Goal: Task Accomplishment & Management: Complete application form

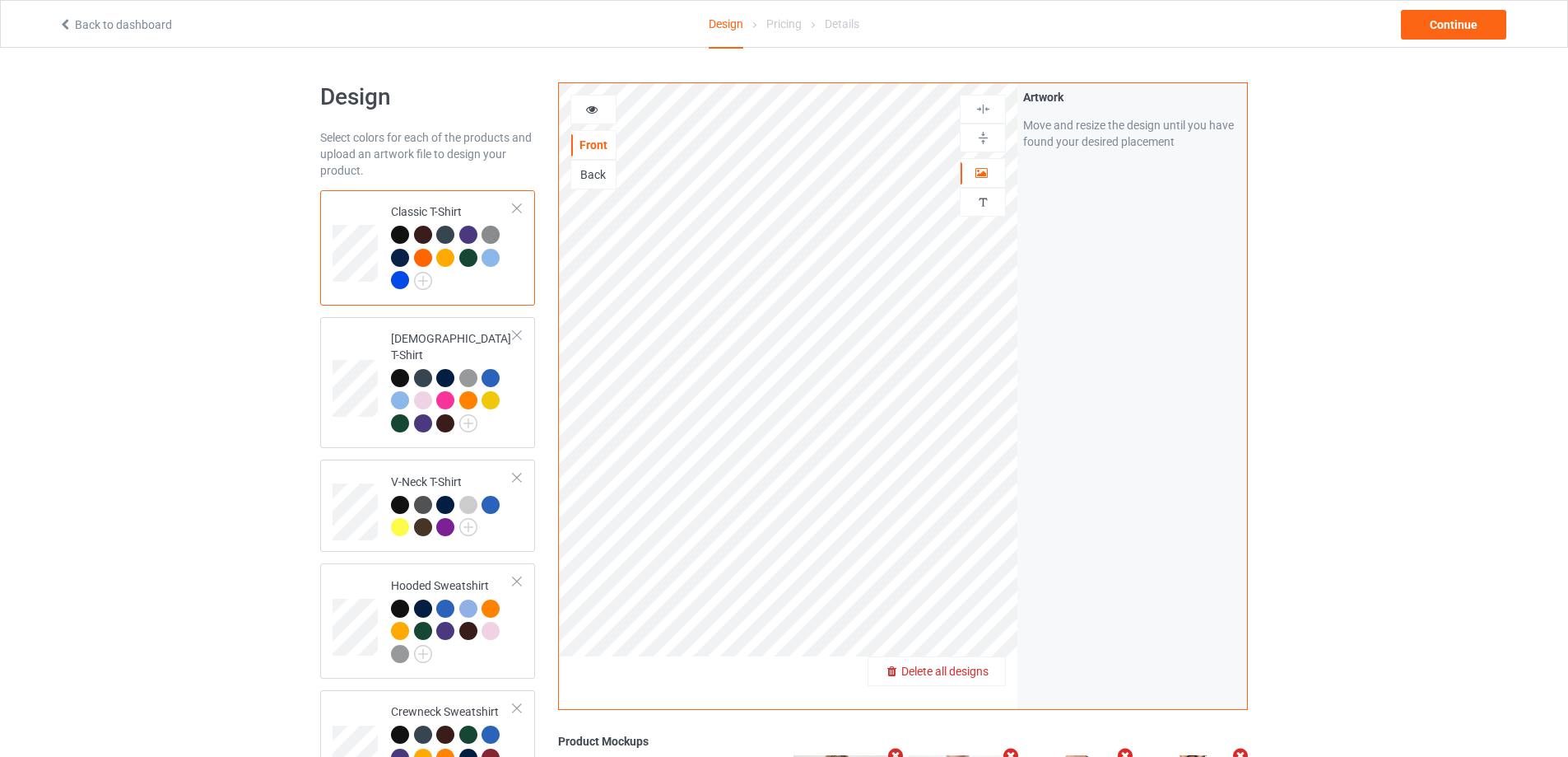
click at [978, 677] on span "Delete all designs" at bounding box center [945, 672] width 87 height 13
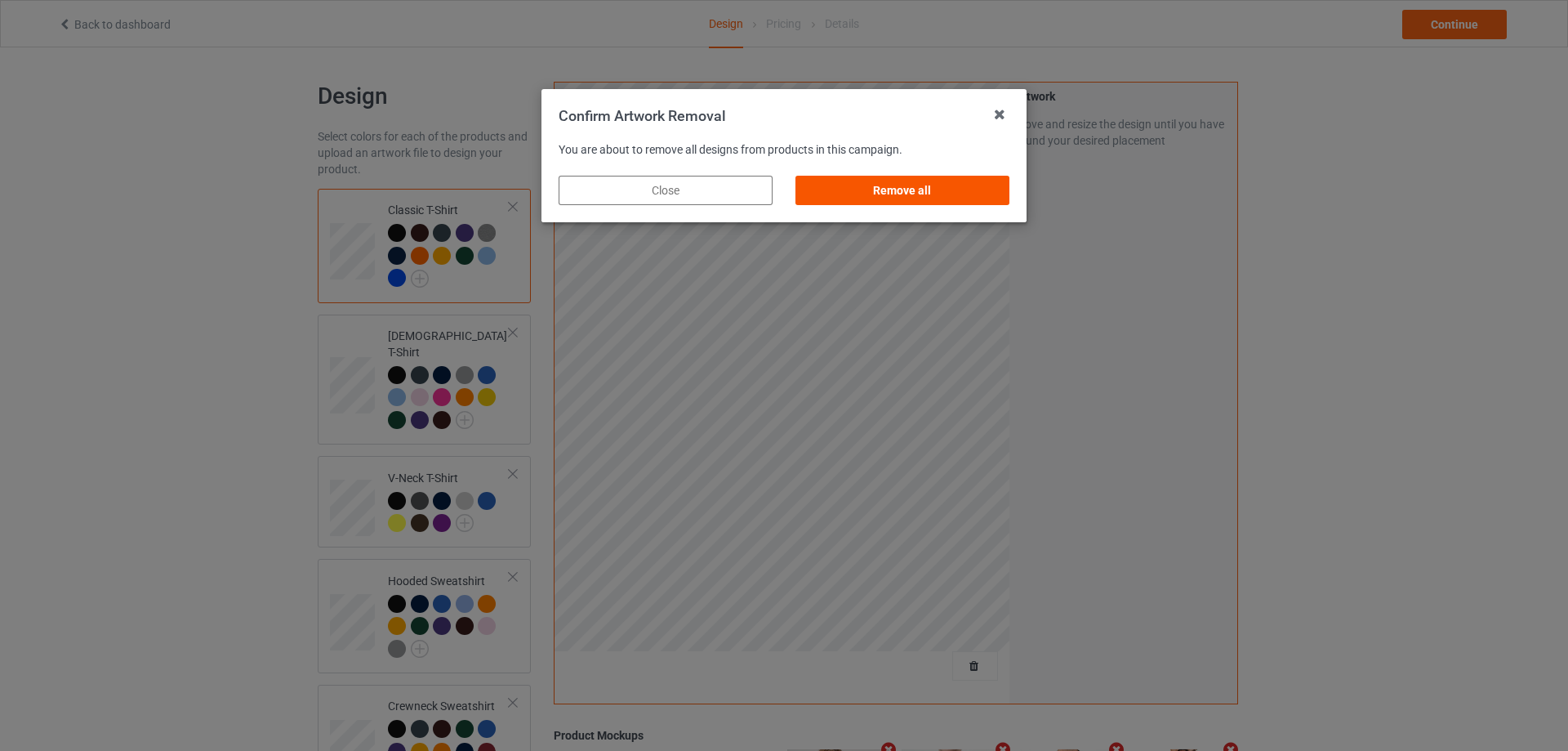
click at [931, 188] on div "Remove all" at bounding box center [902, 190] width 214 height 30
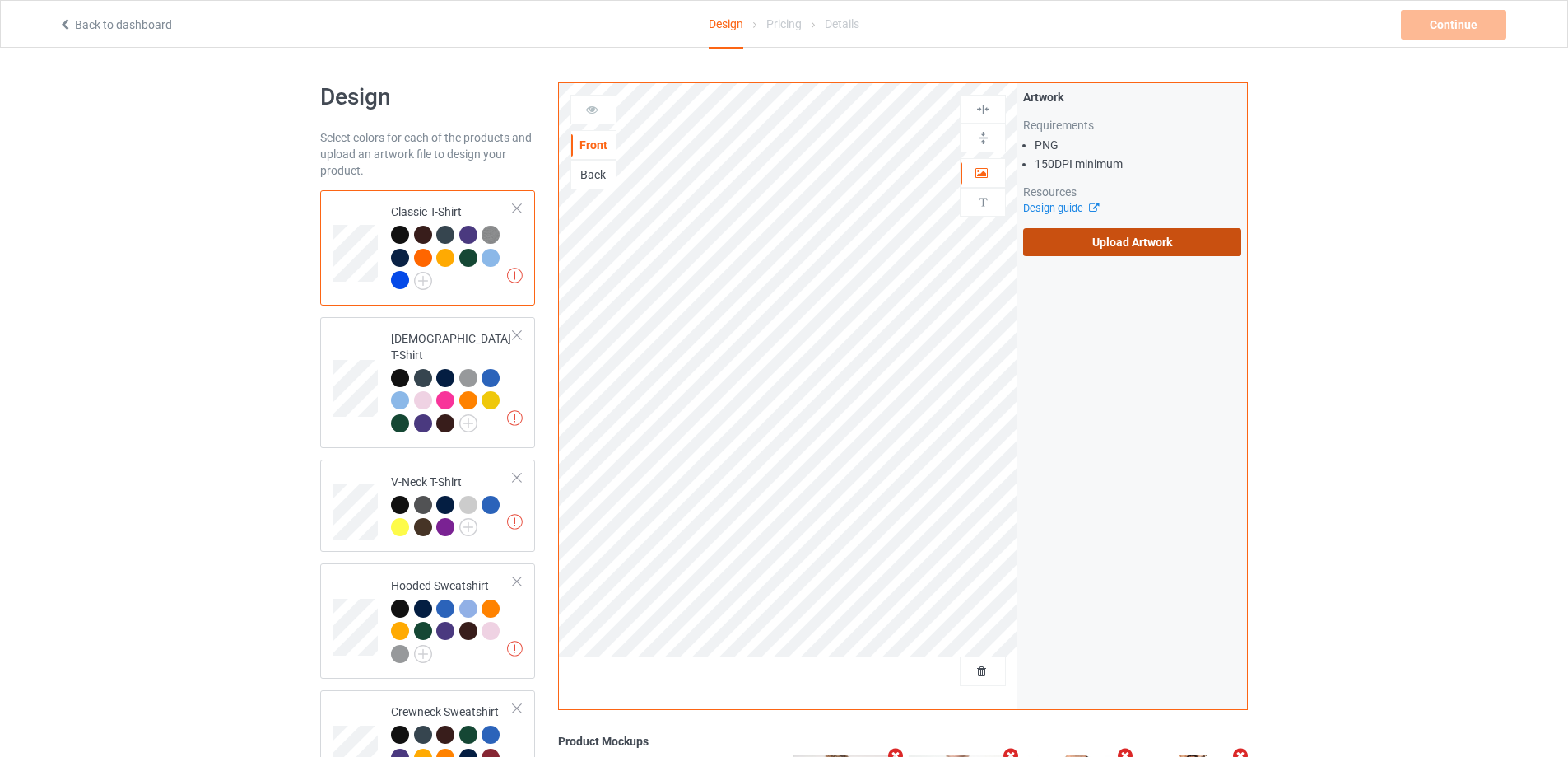
click at [1220, 248] on label "Upload Artwork" at bounding box center [1131, 241] width 218 height 28
click at [0, 0] on input "Upload Artwork" at bounding box center [0, 0] width 0 height 0
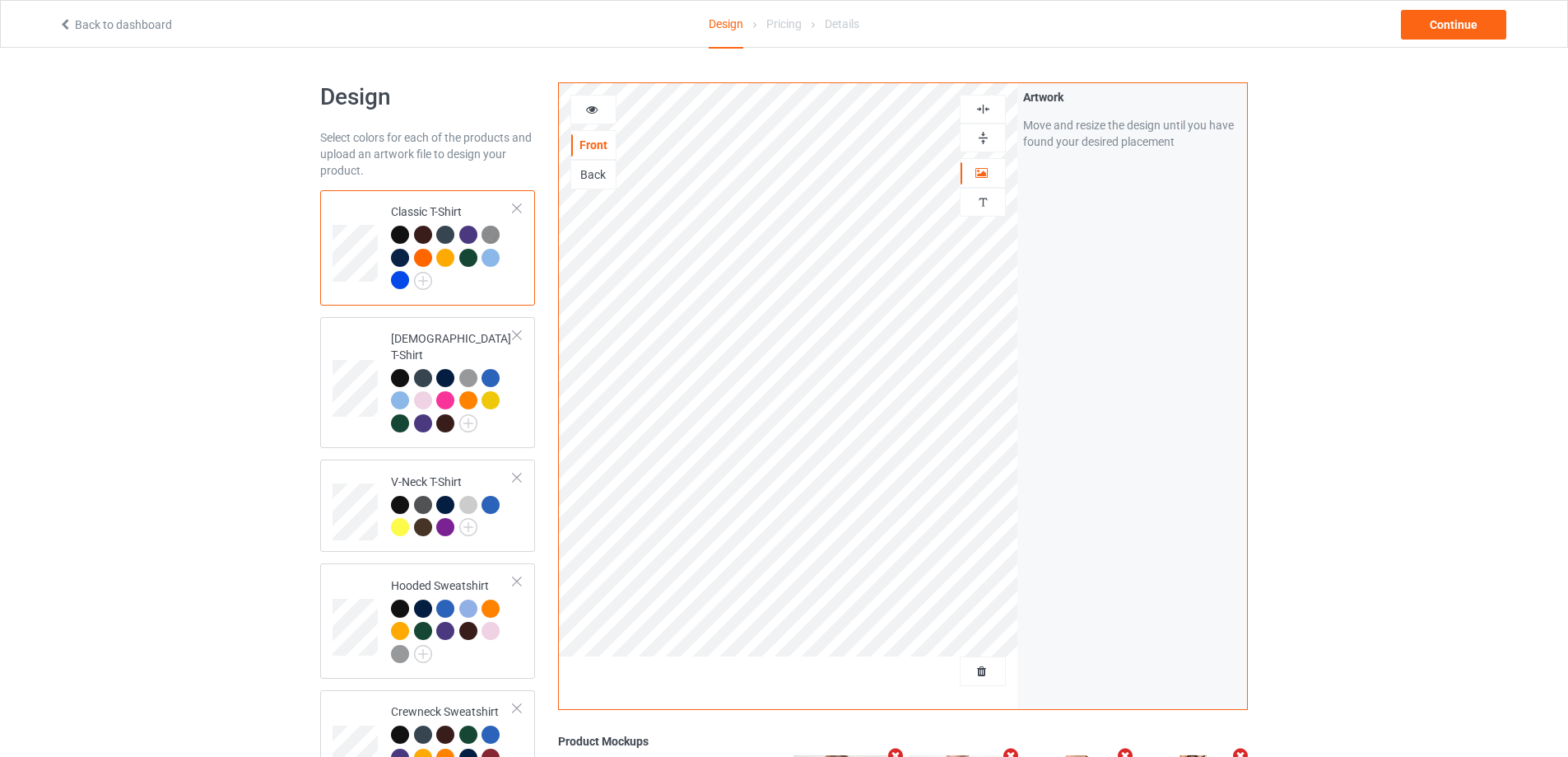
click at [429, 237] on div at bounding box center [422, 234] width 18 height 18
click at [400, 276] on div at bounding box center [399, 280] width 18 height 18
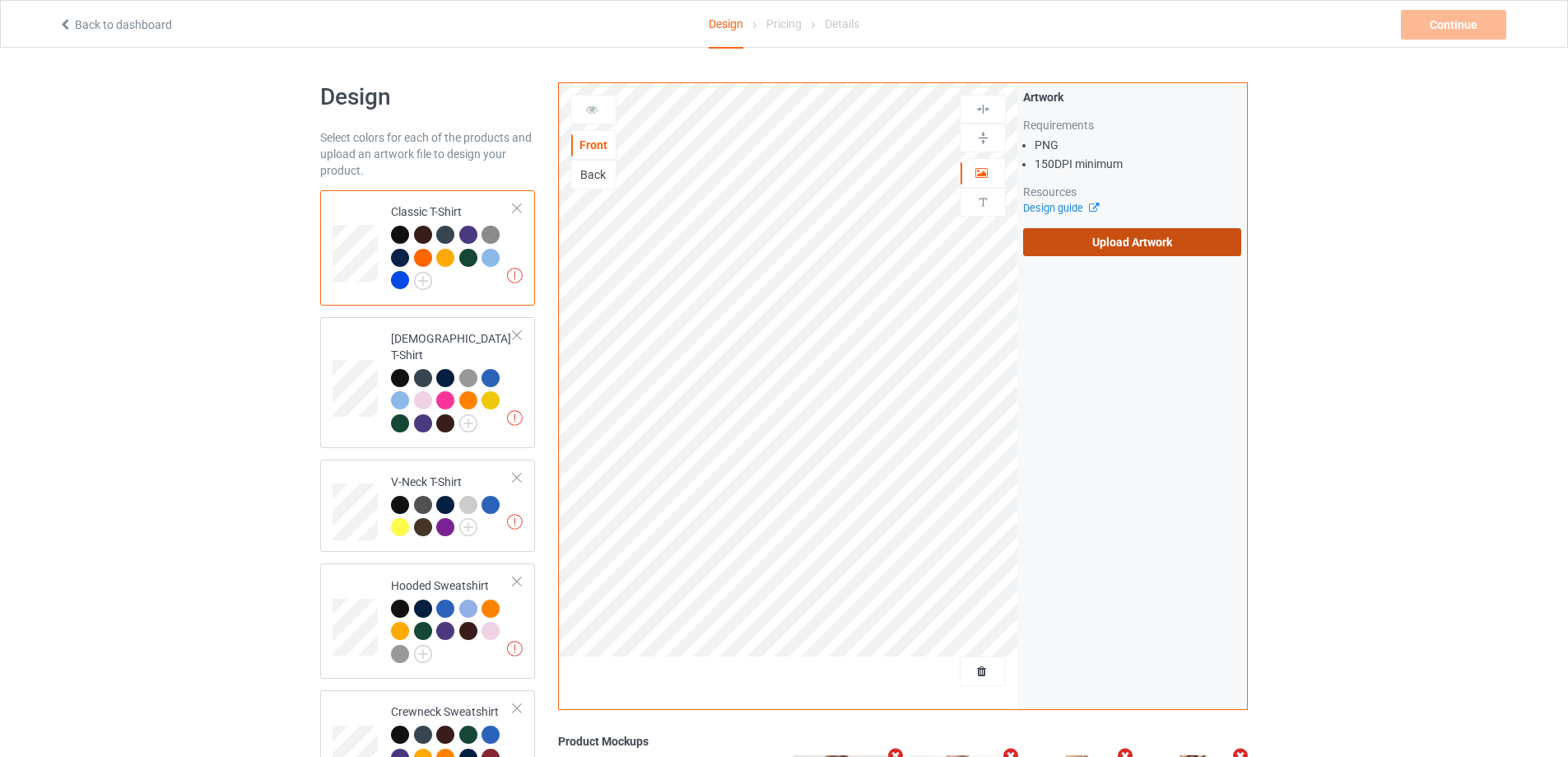
click at [1137, 241] on label "Upload Artwork" at bounding box center [1131, 241] width 218 height 28
click at [0, 0] on input "Upload Artwork" at bounding box center [0, 0] width 0 height 0
click at [1080, 239] on label "Upload Artwork" at bounding box center [1131, 241] width 218 height 28
click at [0, 0] on input "Upload Artwork" at bounding box center [0, 0] width 0 height 0
click at [1134, 245] on label "Upload Artwork" at bounding box center [1131, 241] width 218 height 28
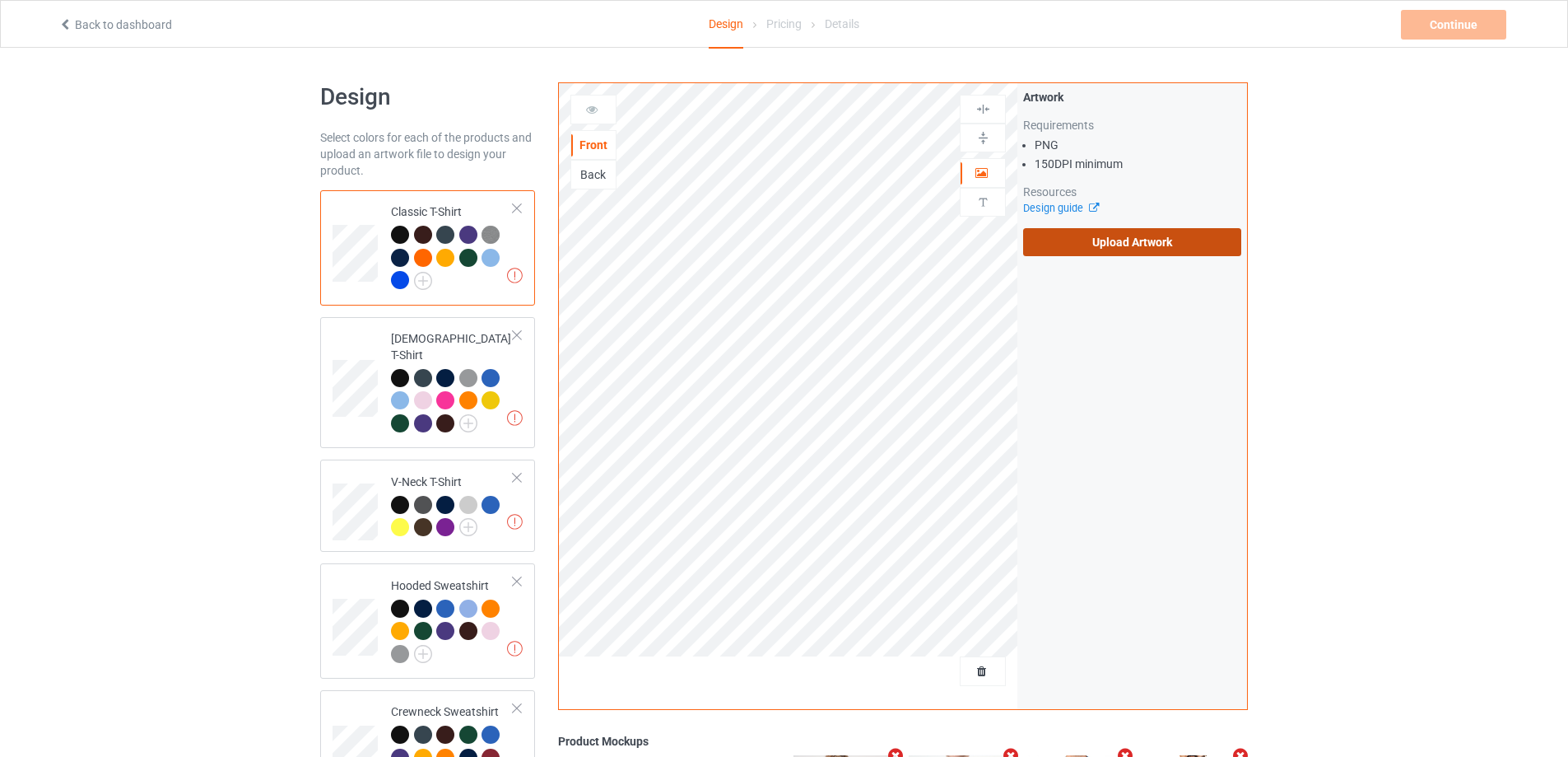
click at [0, 0] on input "Upload Artwork" at bounding box center [0, 0] width 0 height 0
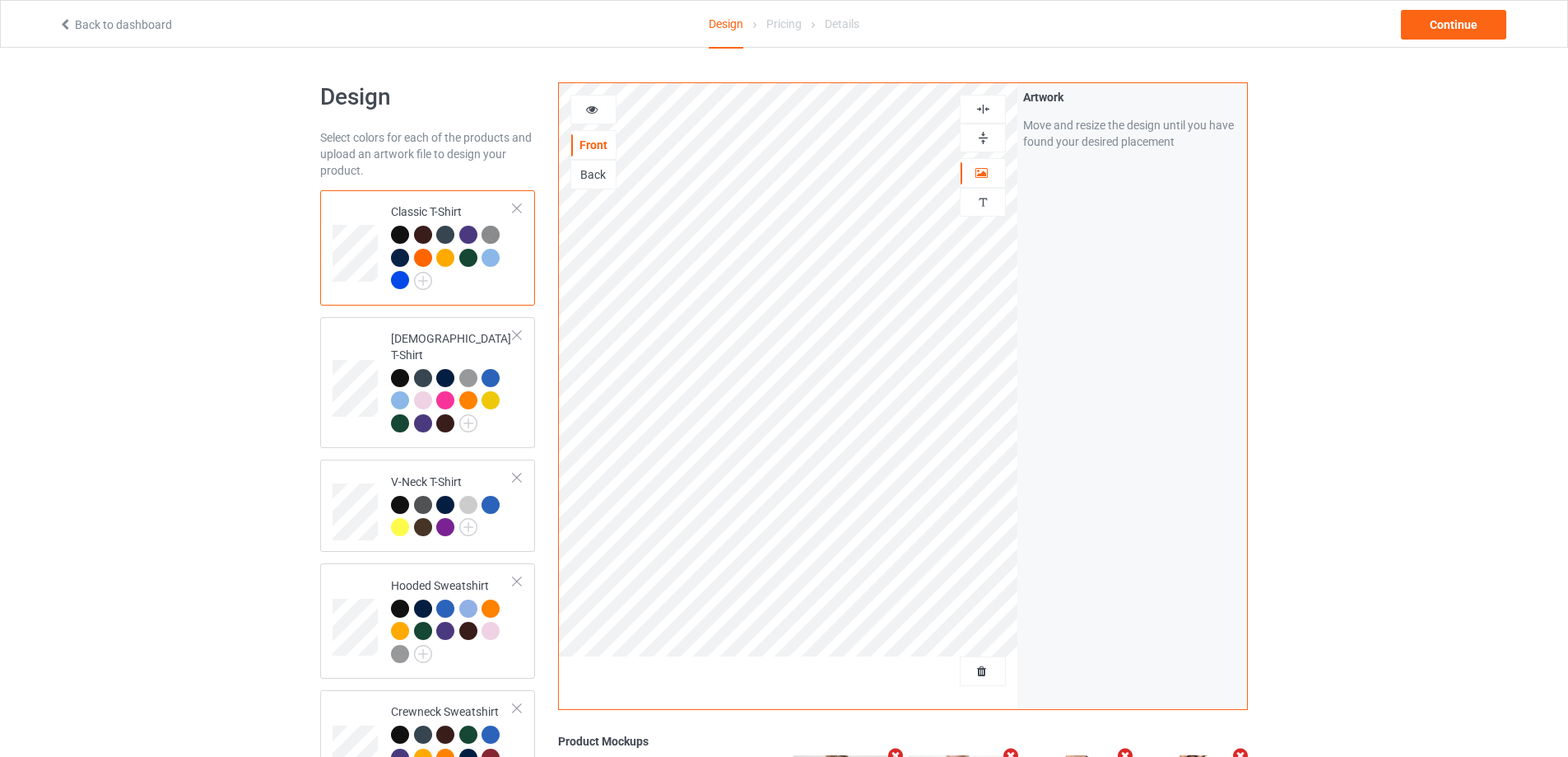
click at [997, 135] on div at bounding box center [982, 137] width 44 height 15
click at [977, 108] on img at bounding box center [983, 109] width 15 height 15
click at [983, 110] on img at bounding box center [983, 109] width 15 height 15
click at [984, 134] on img at bounding box center [983, 137] width 15 height 15
click at [992, 110] on div at bounding box center [982, 109] width 44 height 15
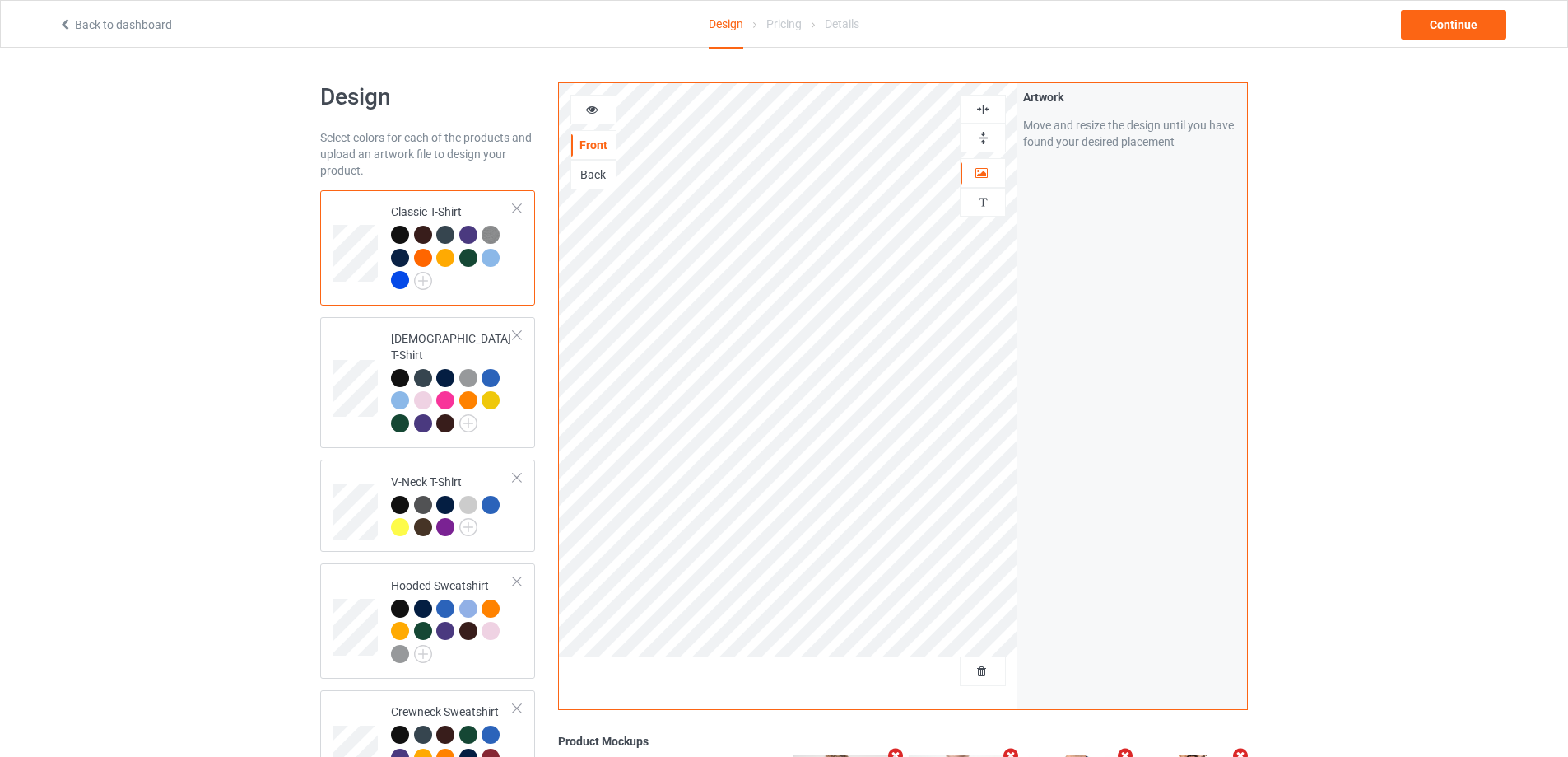
click at [1450, 6] on div "Back to dashboard Design Pricing Details Continue" at bounding box center [784, 24] width 1474 height 46
click at [1451, 25] on div "Continue" at bounding box center [1454, 24] width 106 height 30
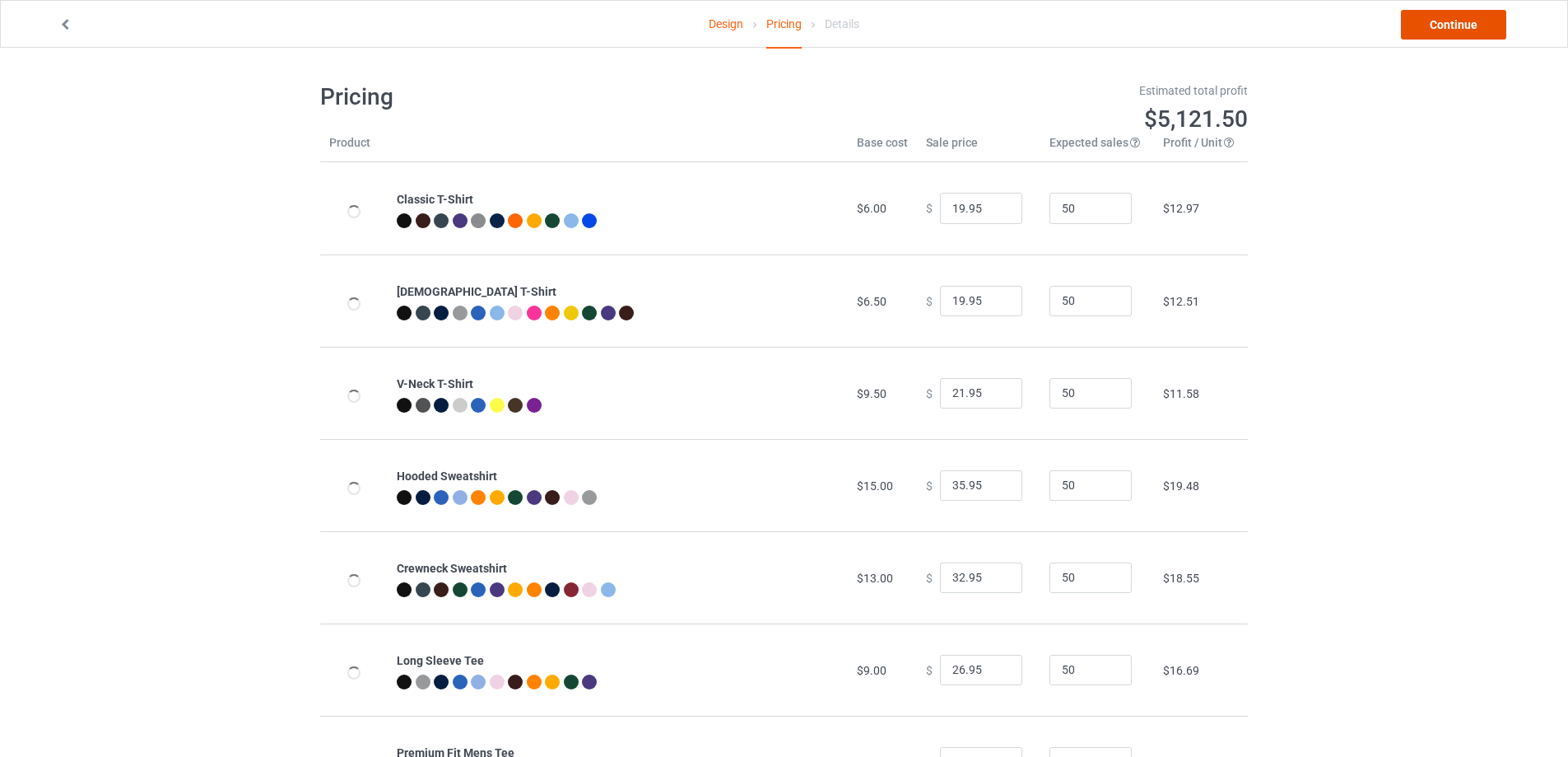
click at [1475, 23] on link "Continue" at bounding box center [1454, 24] width 106 height 30
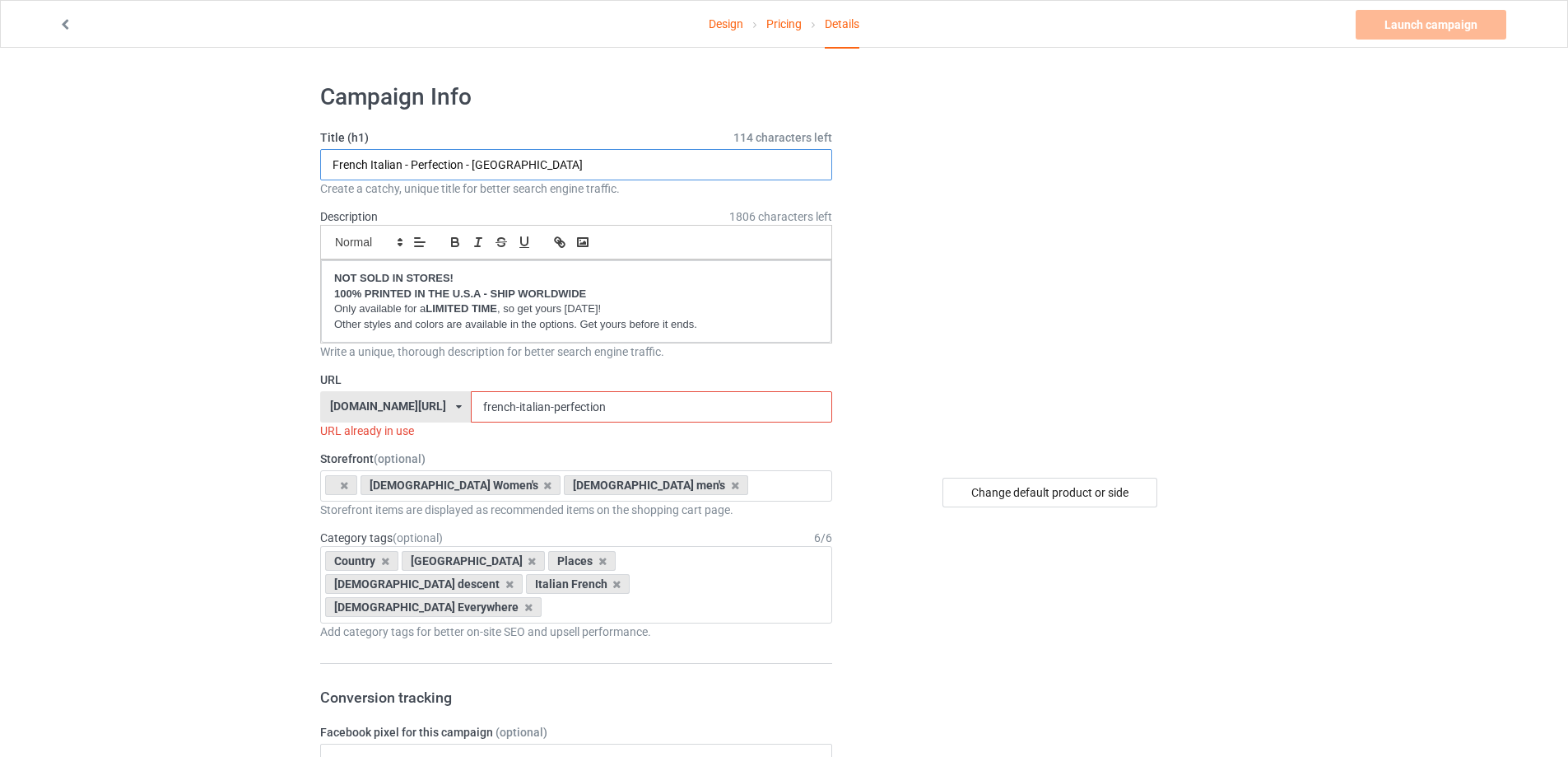
drag, startPoint x: 558, startPoint y: 165, endPoint x: 195, endPoint y: 165, distance: 363.0
paste input "The Weapons Of Italian Mom"
drag, startPoint x: 504, startPoint y: 162, endPoint x: 356, endPoint y: 159, distance: 148.0
click at [356, 159] on input "The Weapons Of Italian Mom" at bounding box center [575, 164] width 512 height 32
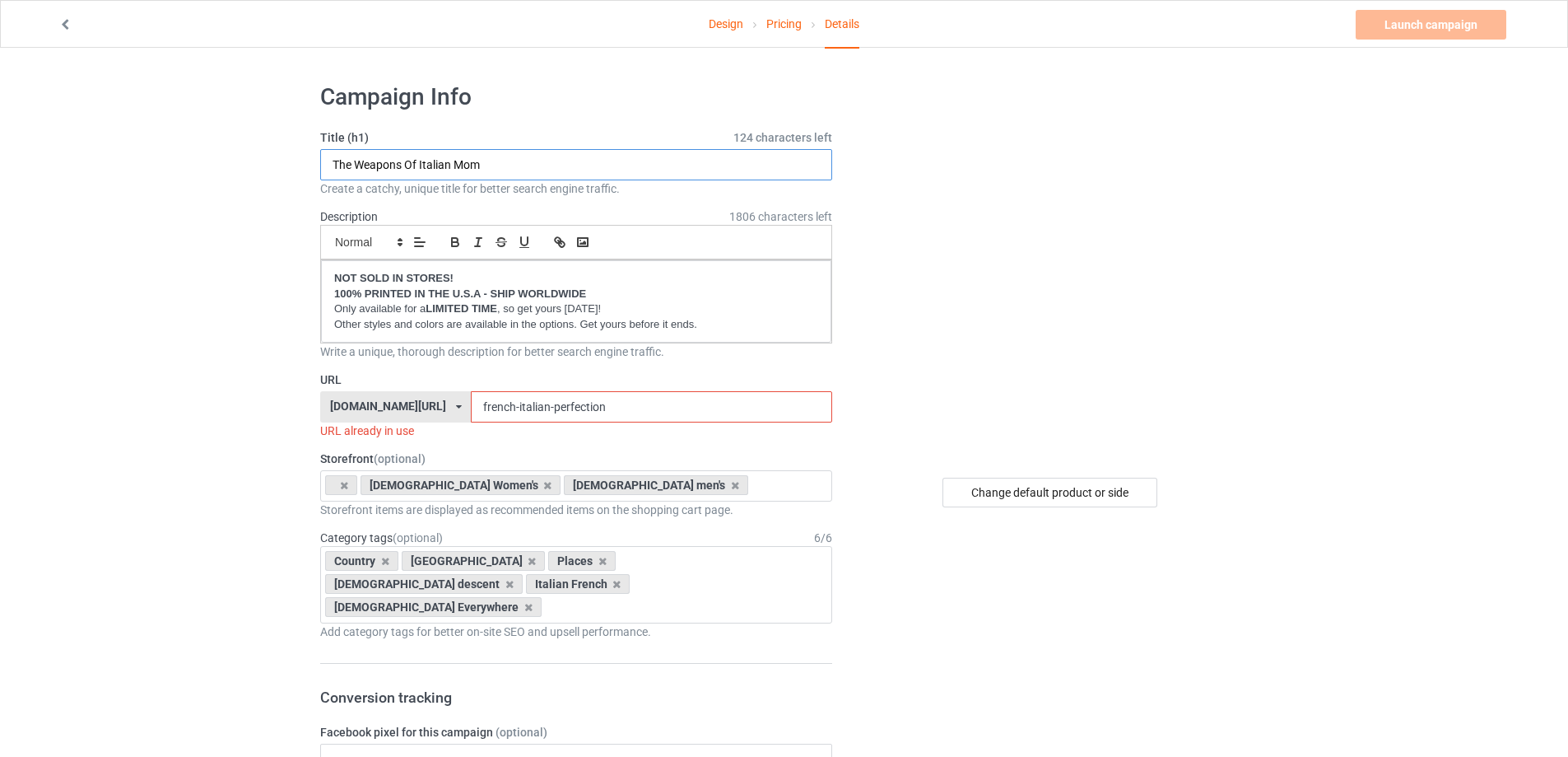
type input "The Weapons Of Italian Mom"
drag, startPoint x: 650, startPoint y: 408, endPoint x: 390, endPoint y: 409, distance: 260.0
click at [390, 409] on div "[DOMAIN_NAME][URL] [DOMAIN_NAME][URL] [DOMAIN_NAME][URL] 5bd39f98991a1c21091864…" at bounding box center [575, 406] width 512 height 32
paste input "Weapons Of Italian Mom"
click at [597, 406] on input "Weapons Of Italian Mom" at bounding box center [650, 406] width 360 height 32
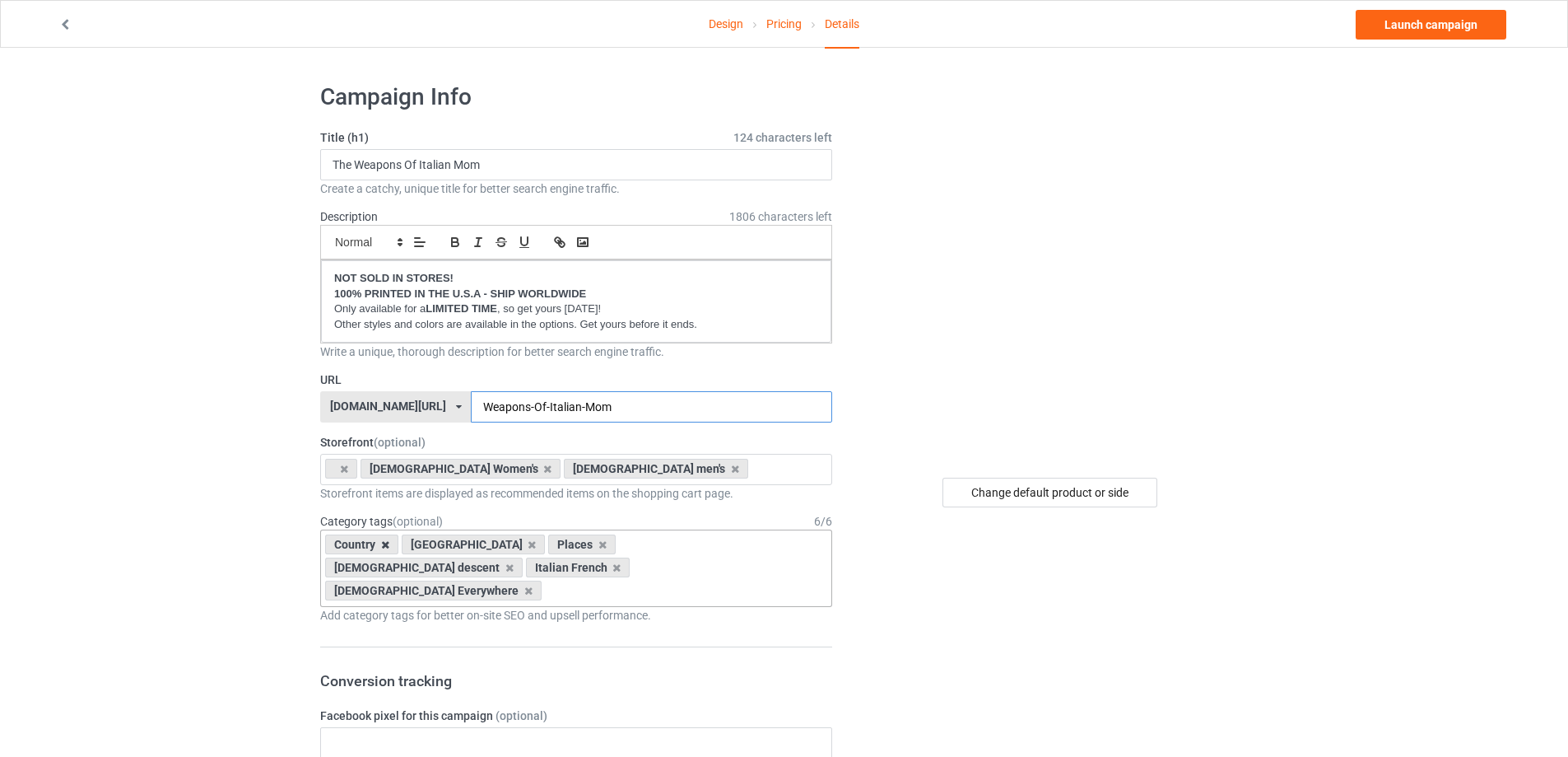
type input "Weapons-Of-Italian-Mom"
click at [383, 541] on icon at bounding box center [385, 544] width 9 height 11
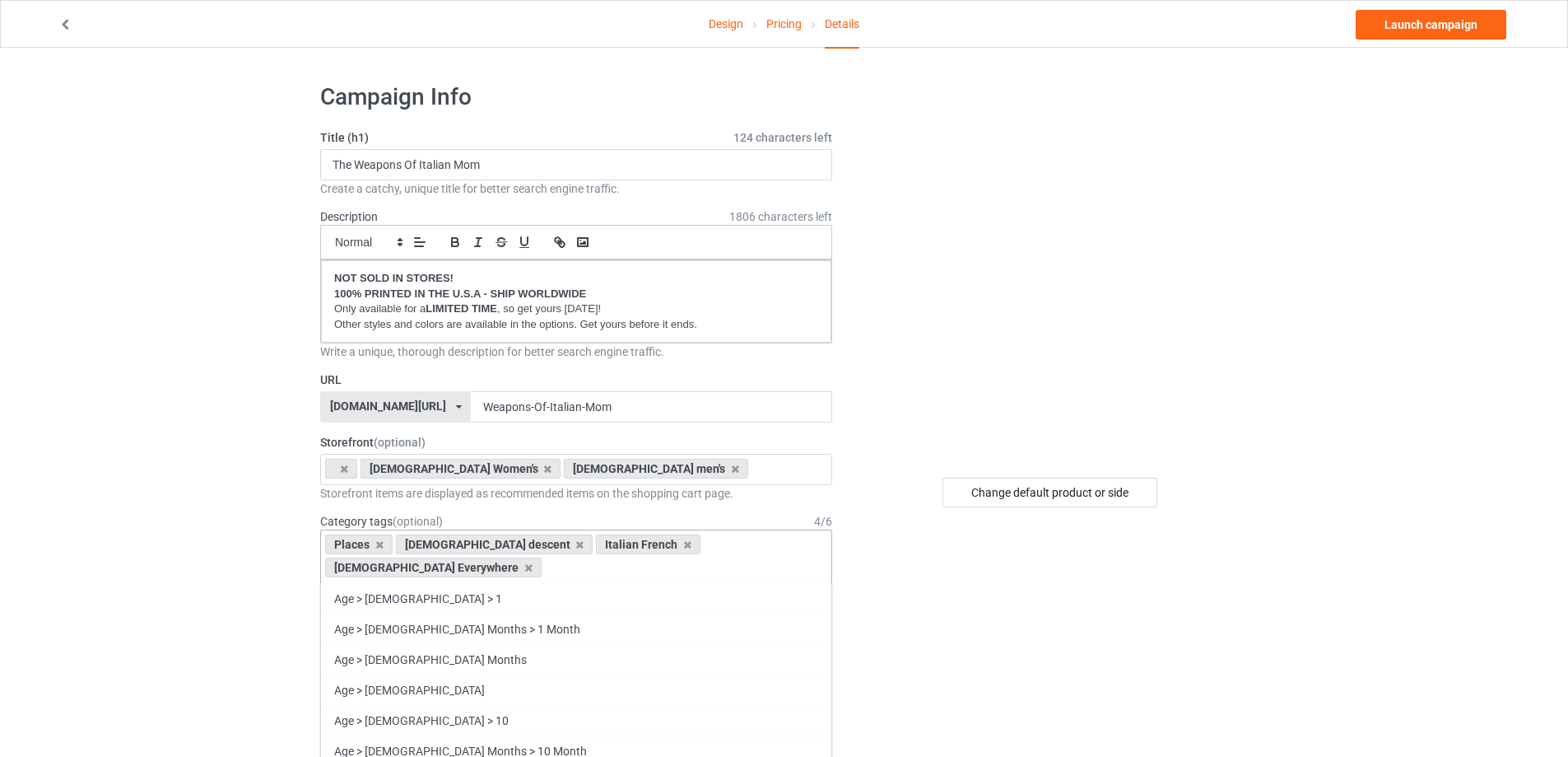
click at [383, 541] on div "Places" at bounding box center [359, 544] width 67 height 20
click at [376, 541] on icon at bounding box center [379, 544] width 9 height 11
click at [505, 545] on icon at bounding box center [509, 544] width 9 height 11
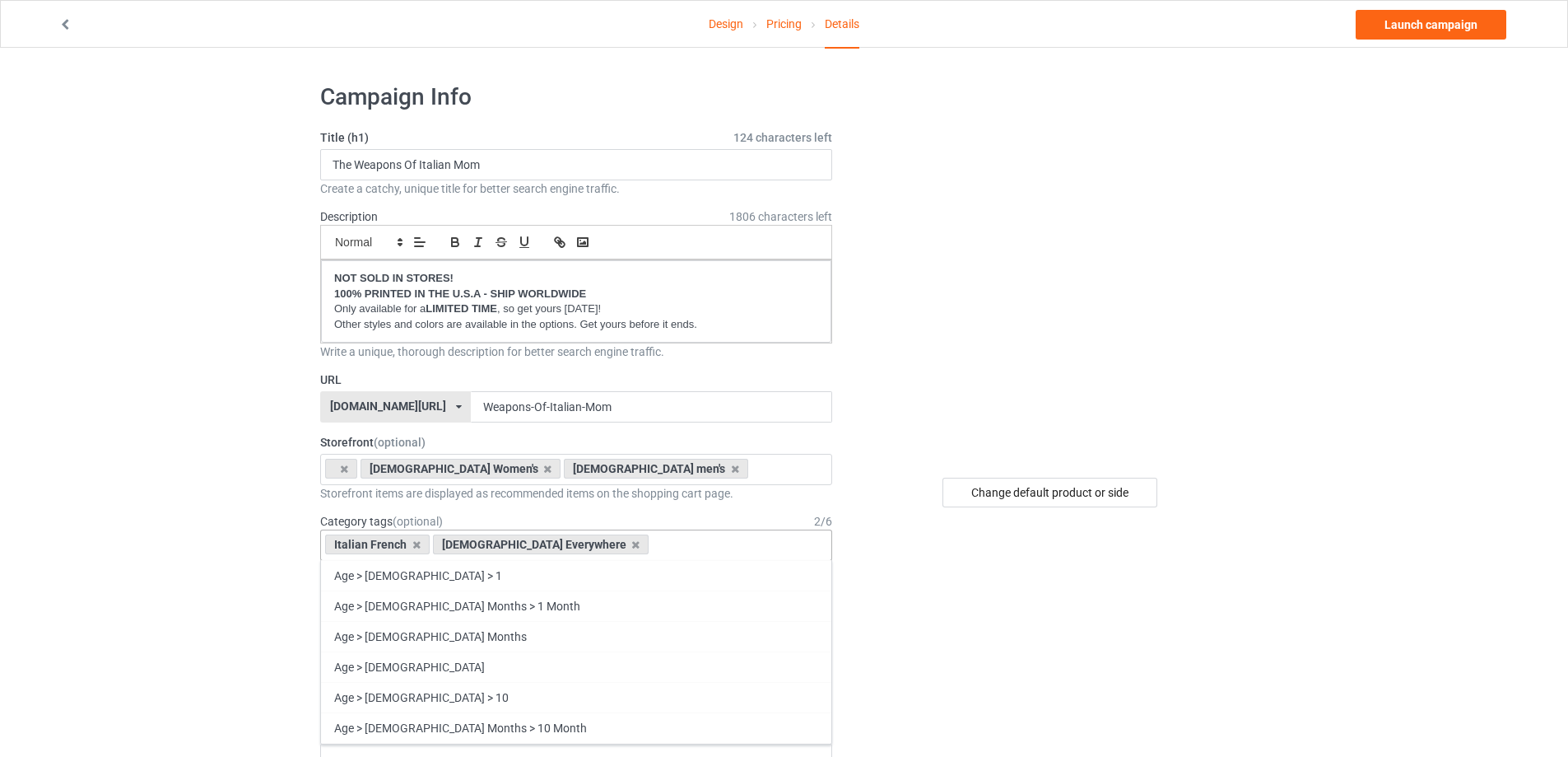
click at [421, 545] on div "Italian French" at bounding box center [377, 544] width 105 height 20
click at [412, 545] on icon at bounding box center [416, 544] width 9 height 11
click at [524, 545] on icon at bounding box center [528, 544] width 9 height 11
click at [470, 545] on div "Age > [DEMOGRAPHIC_DATA] > 1 Age > [DEMOGRAPHIC_DATA] Months > 1 Month Age > [D…" at bounding box center [575, 545] width 512 height 32
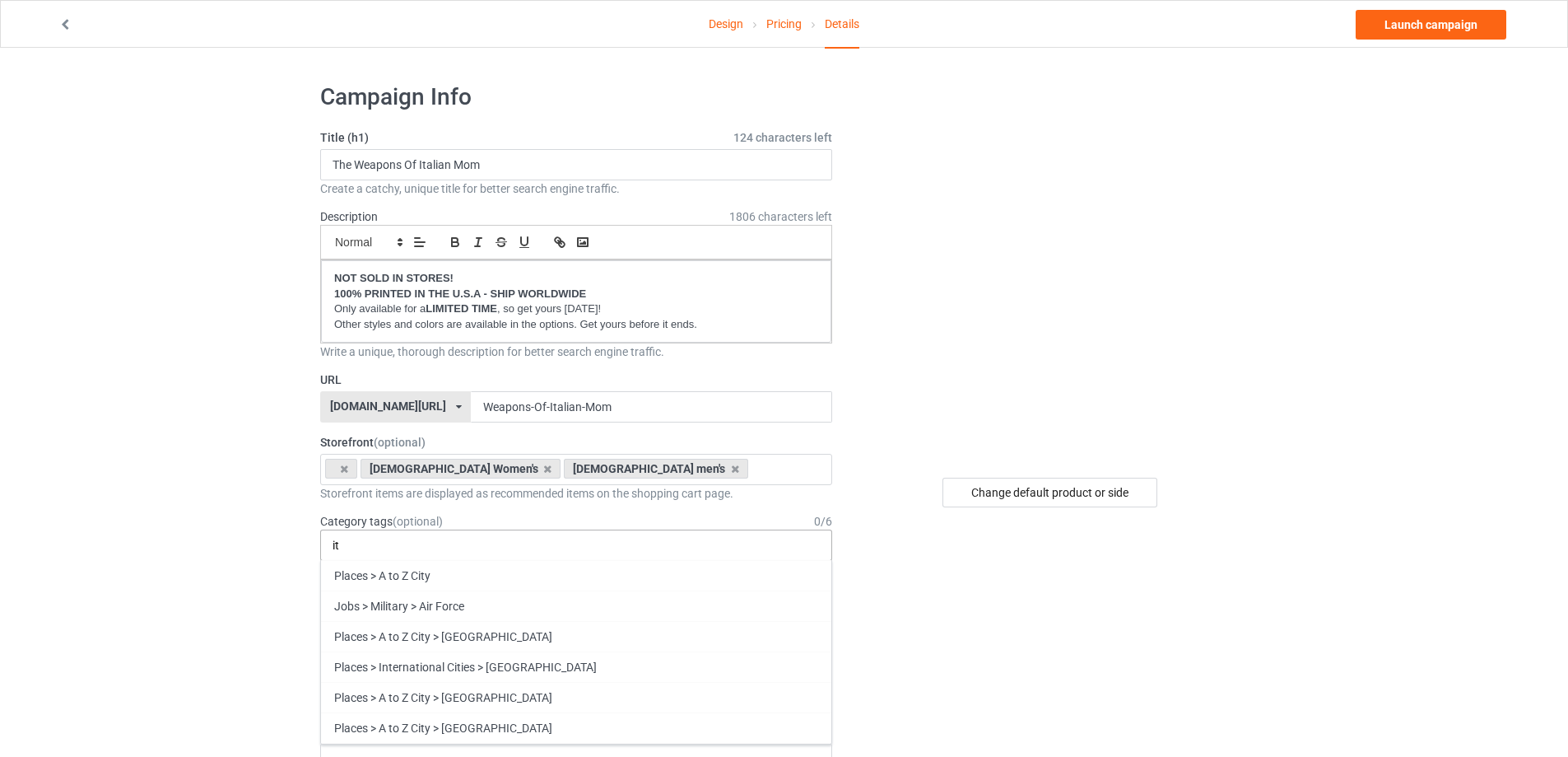
type input "i"
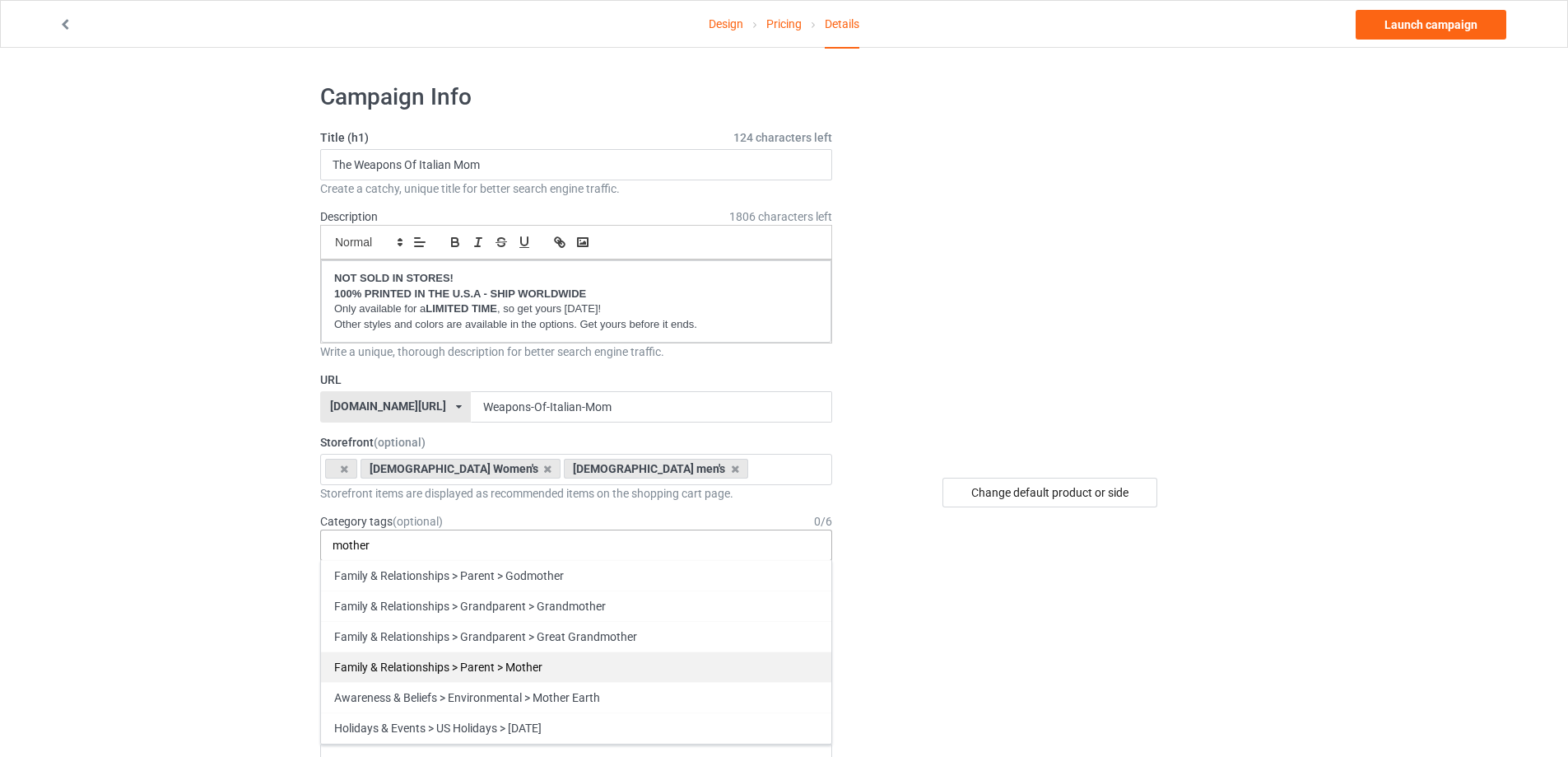
type input "mother"
click at [611, 656] on div "Family & Relationships > Parent > Mother" at bounding box center [575, 667] width 510 height 31
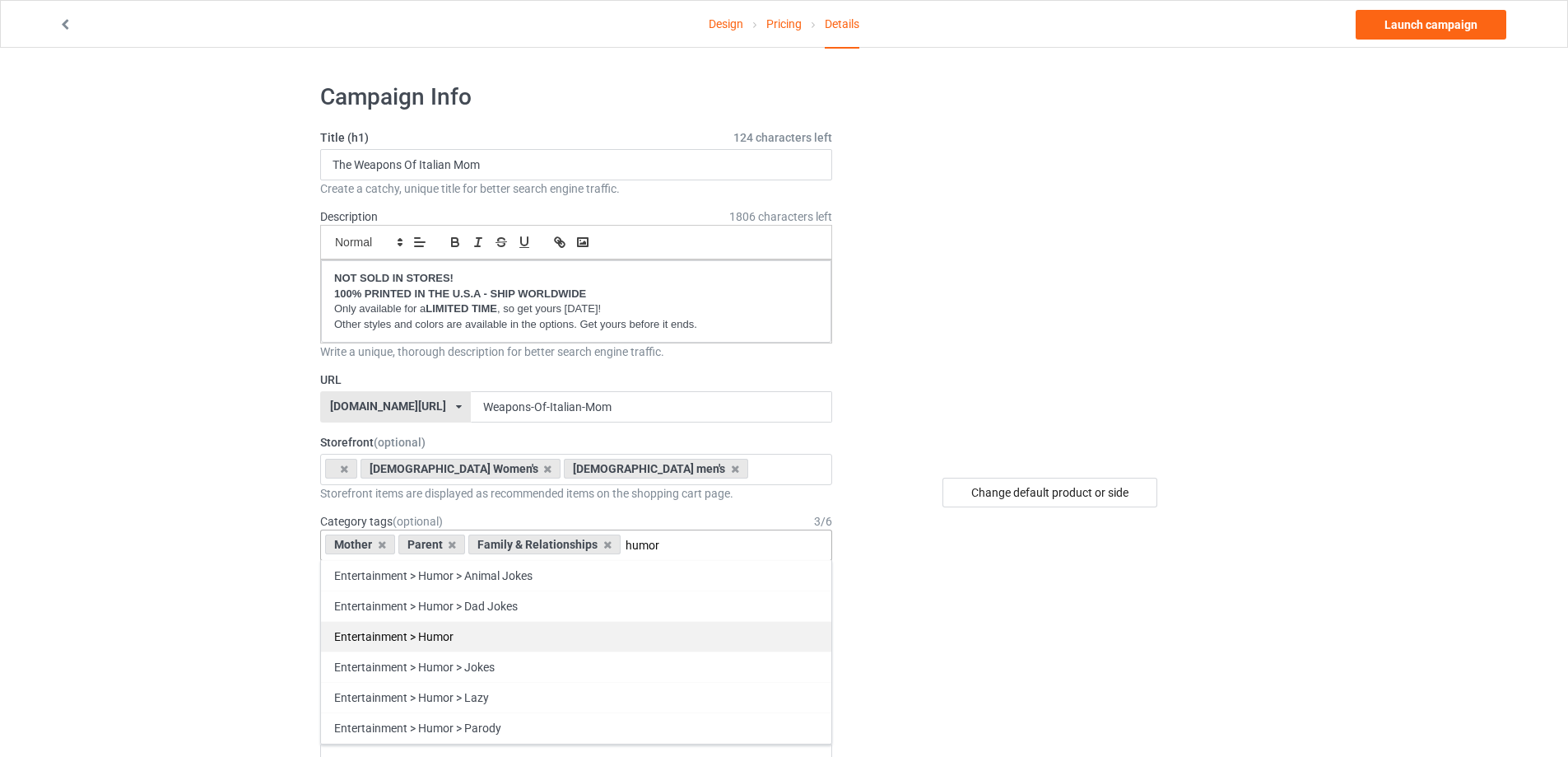
type input "humor"
click at [493, 630] on div "Entertainment > Humor" at bounding box center [575, 636] width 510 height 31
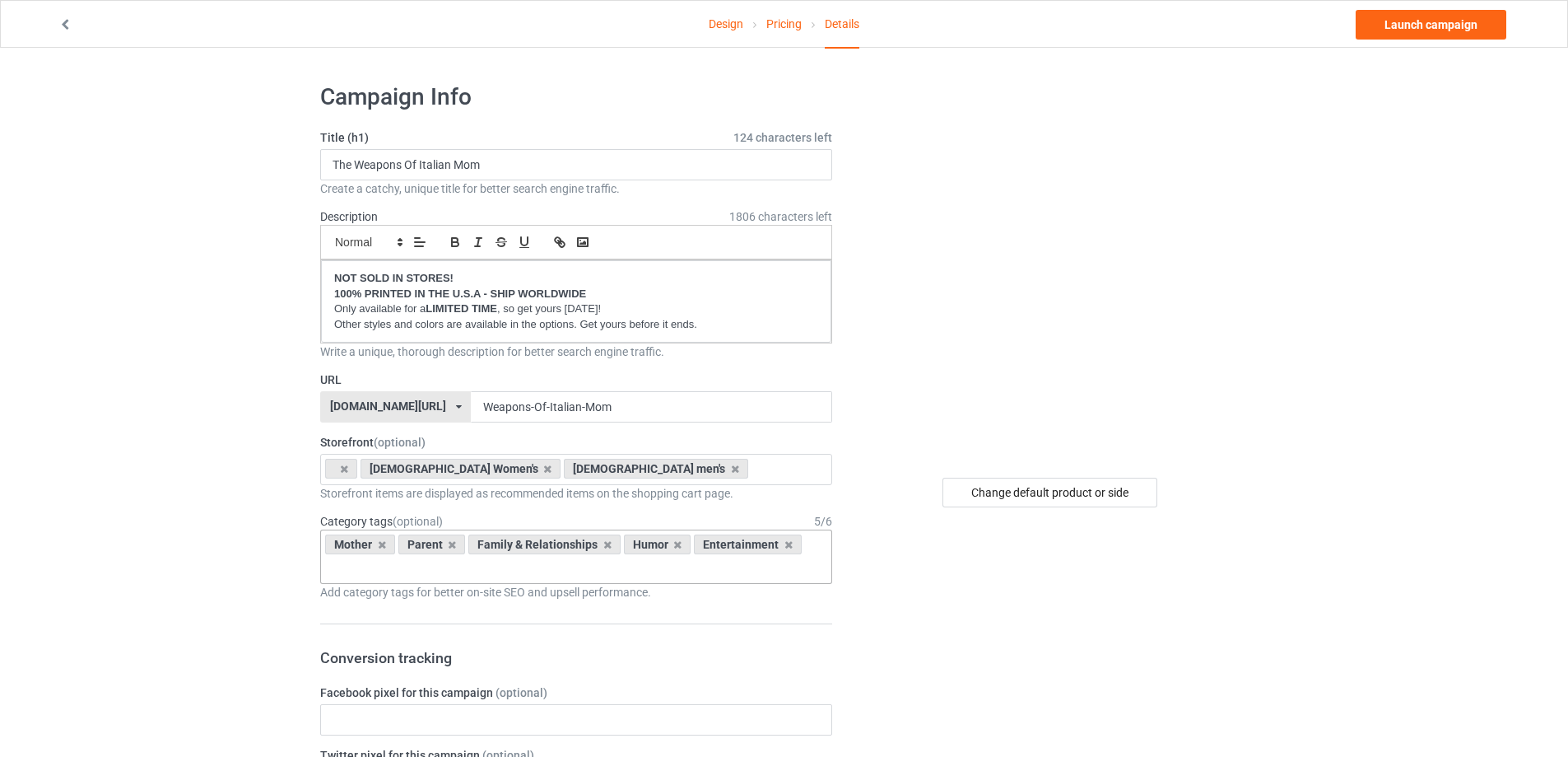
click at [615, 568] on div "Mother Parent Family & Relationships Humor Entertainment Age > [DEMOGRAPHIC_DAT…" at bounding box center [575, 556] width 512 height 55
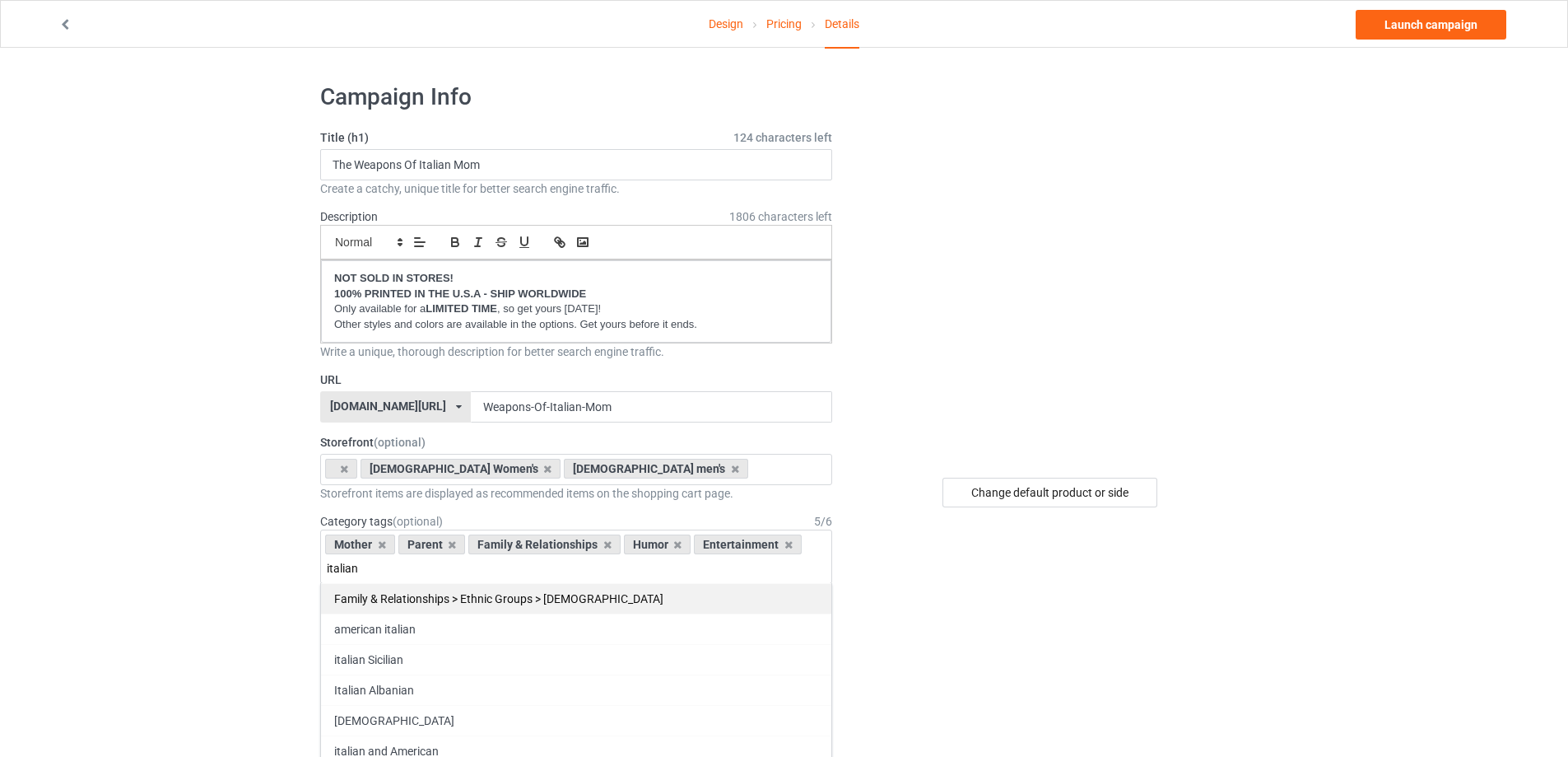
type input "italian"
click at [611, 608] on div "Family & Relationships > Ethnic Groups > [DEMOGRAPHIC_DATA]" at bounding box center [575, 598] width 510 height 31
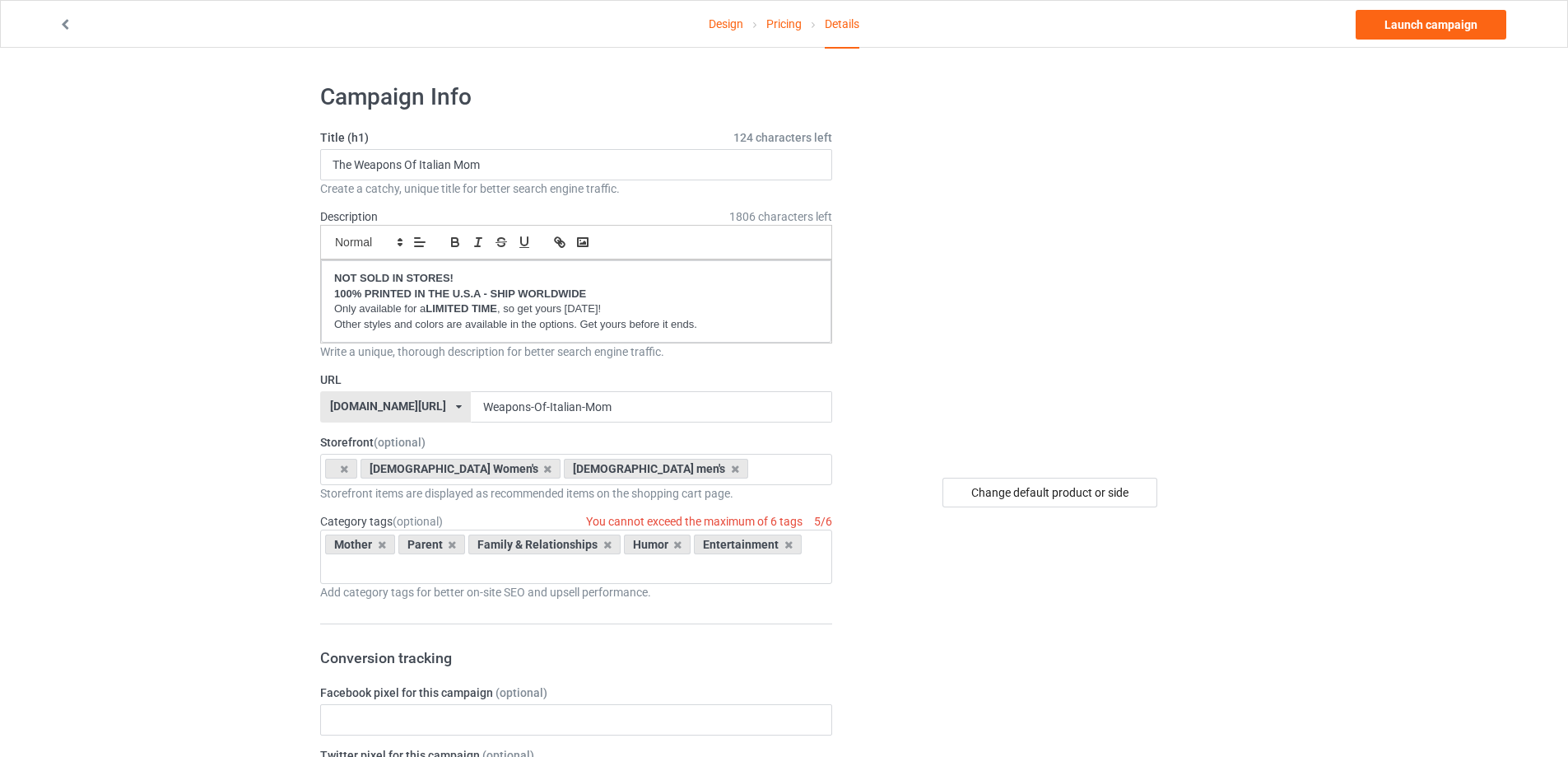
click at [505, 568] on div "Mother Parent Family & Relationships Humor Entertainment Age > [DEMOGRAPHIC_DAT…" at bounding box center [575, 556] width 512 height 55
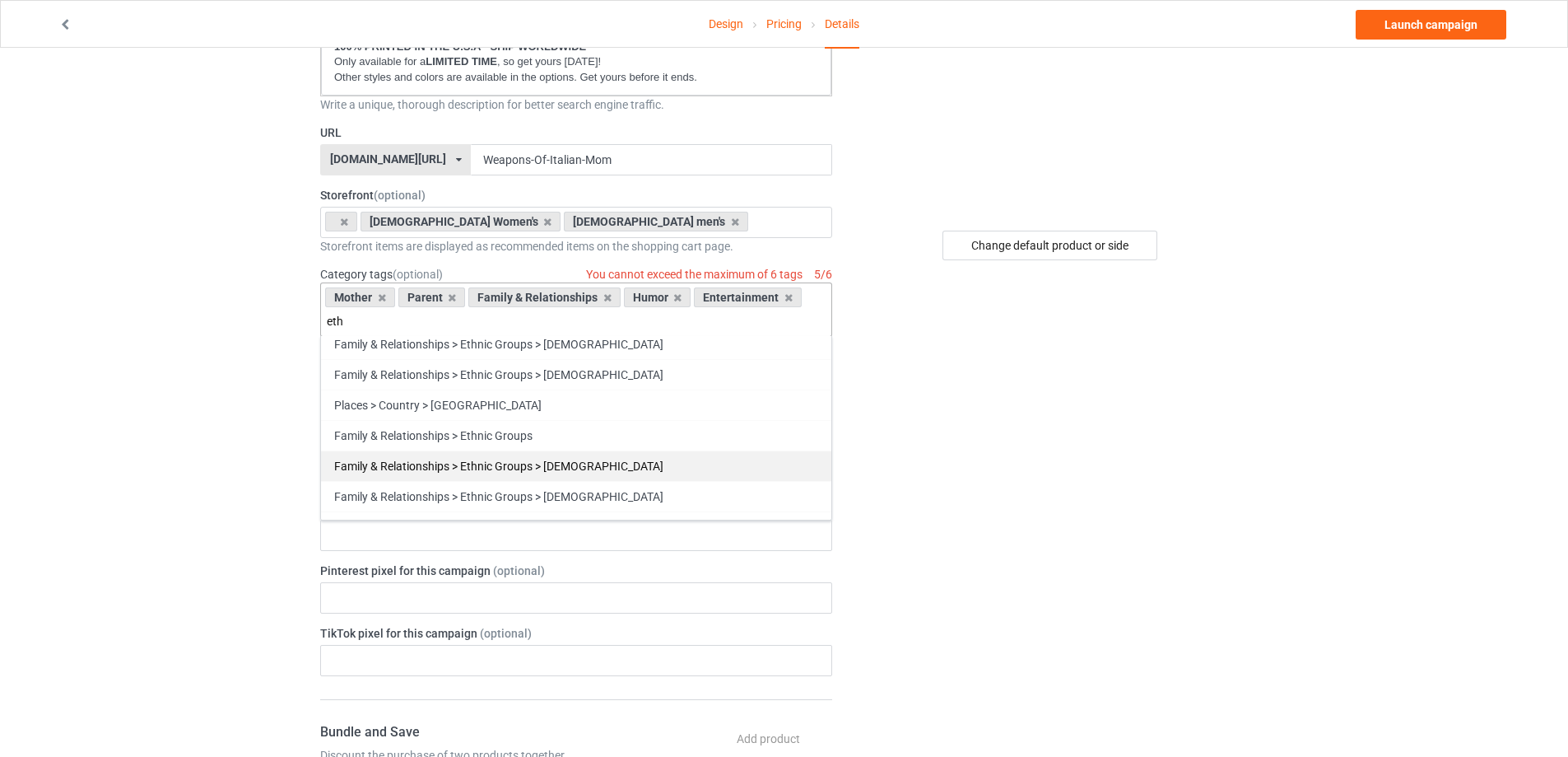
scroll to position [494, 0]
type input "eth"
click at [568, 429] on div "Family & Relationships > Ethnic Groups" at bounding box center [575, 436] width 510 height 31
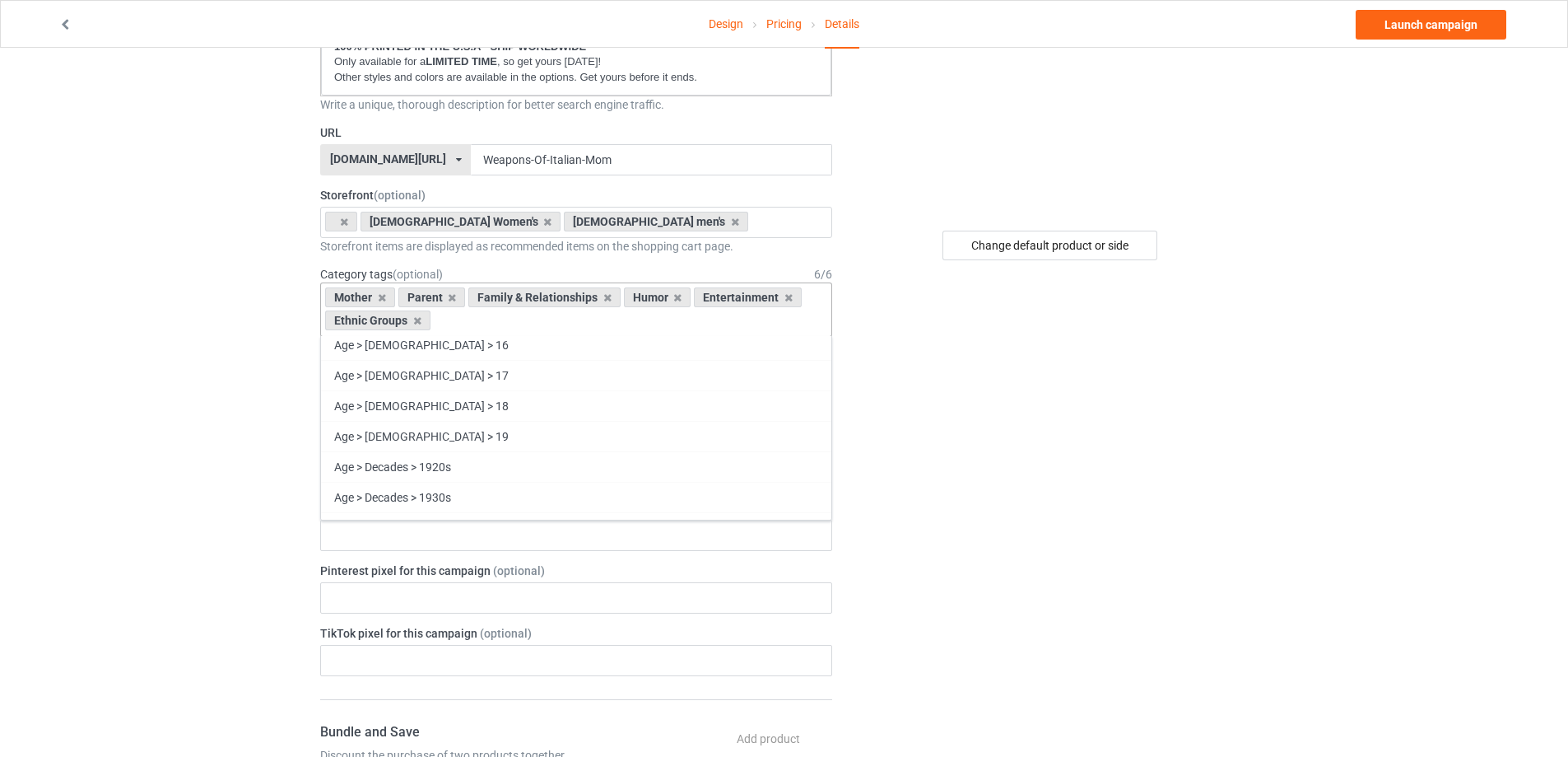
scroll to position [23680, 0]
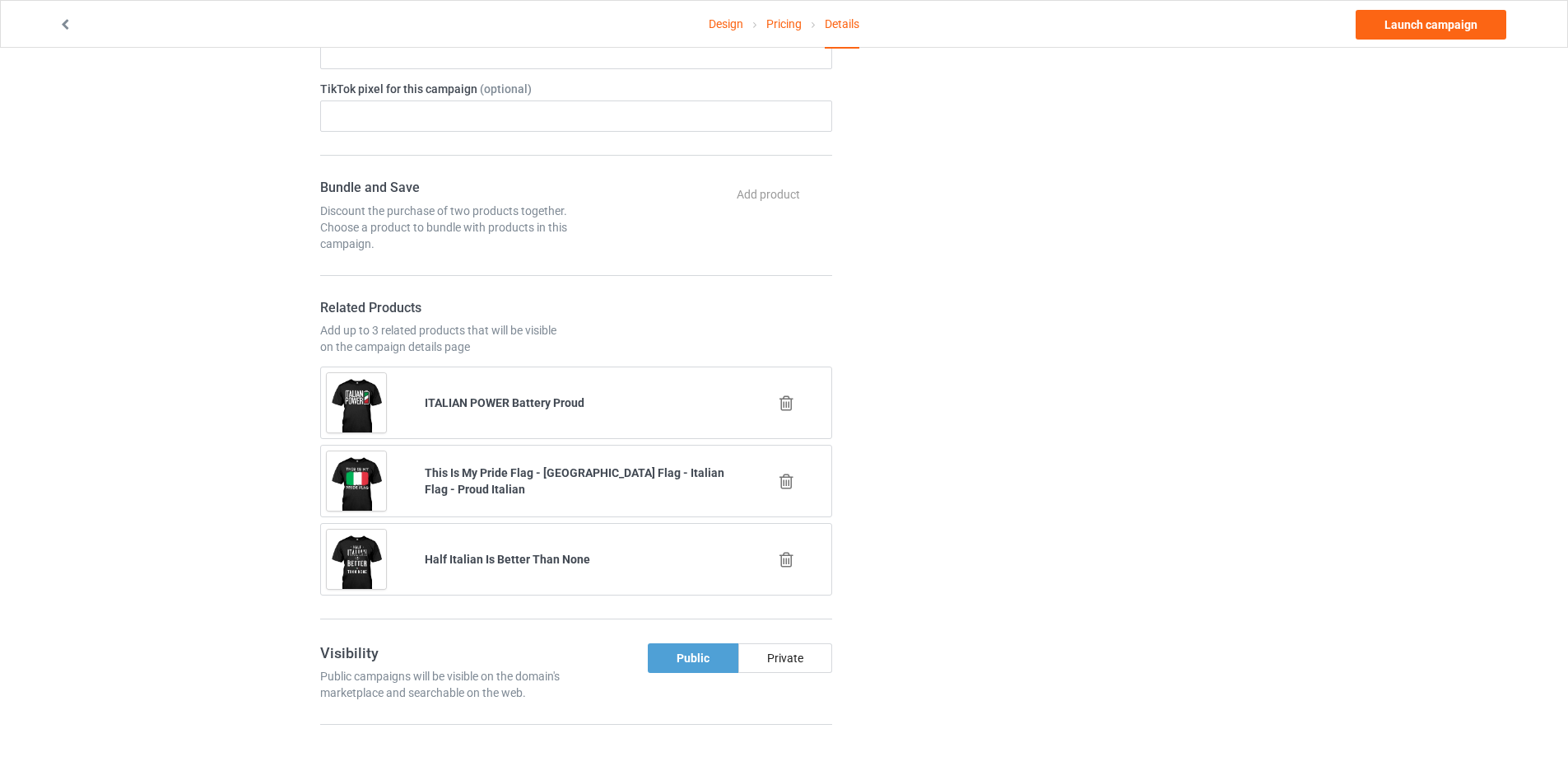
scroll to position [800, 0]
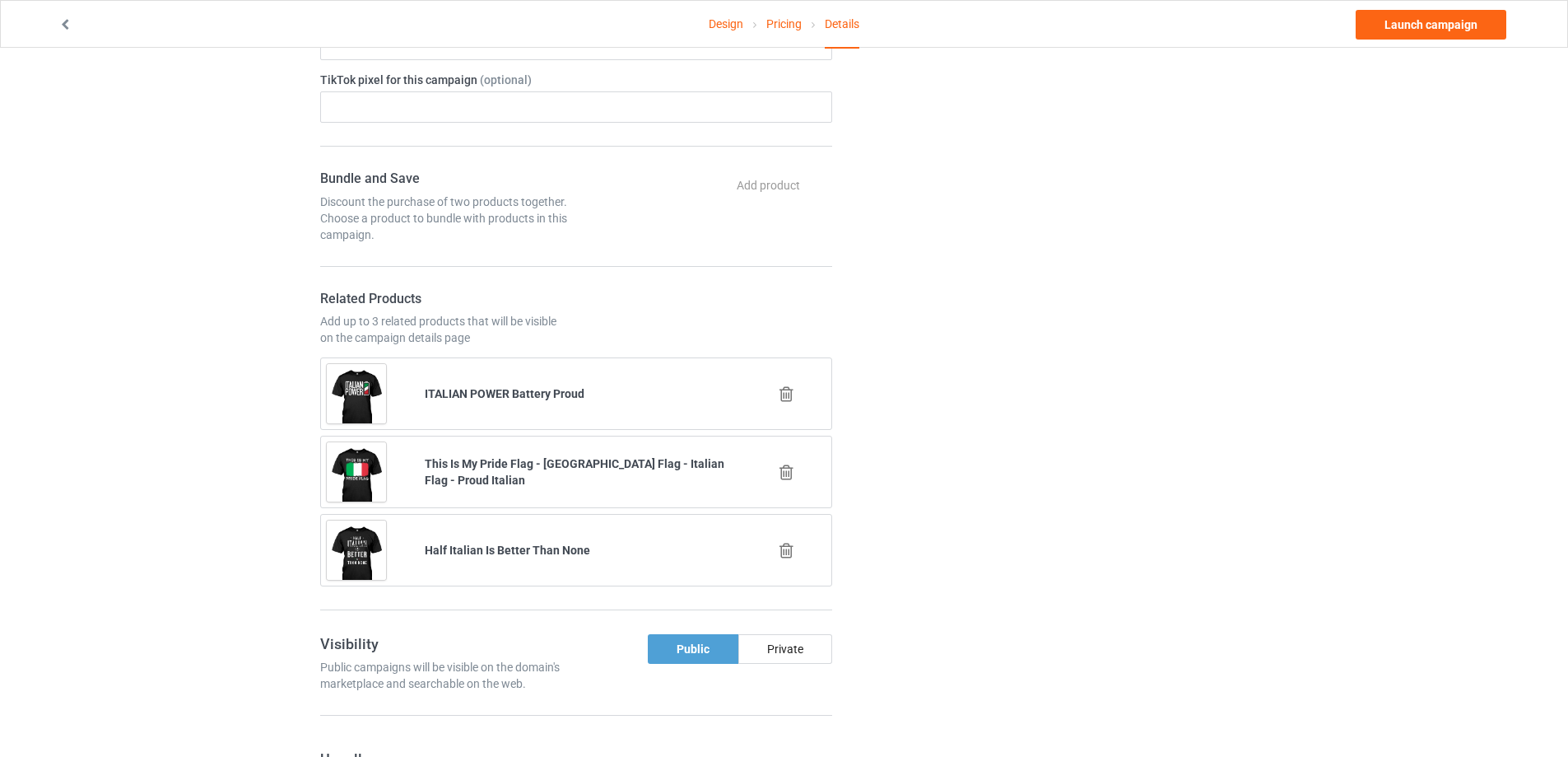
click at [783, 396] on icon at bounding box center [785, 394] width 20 height 17
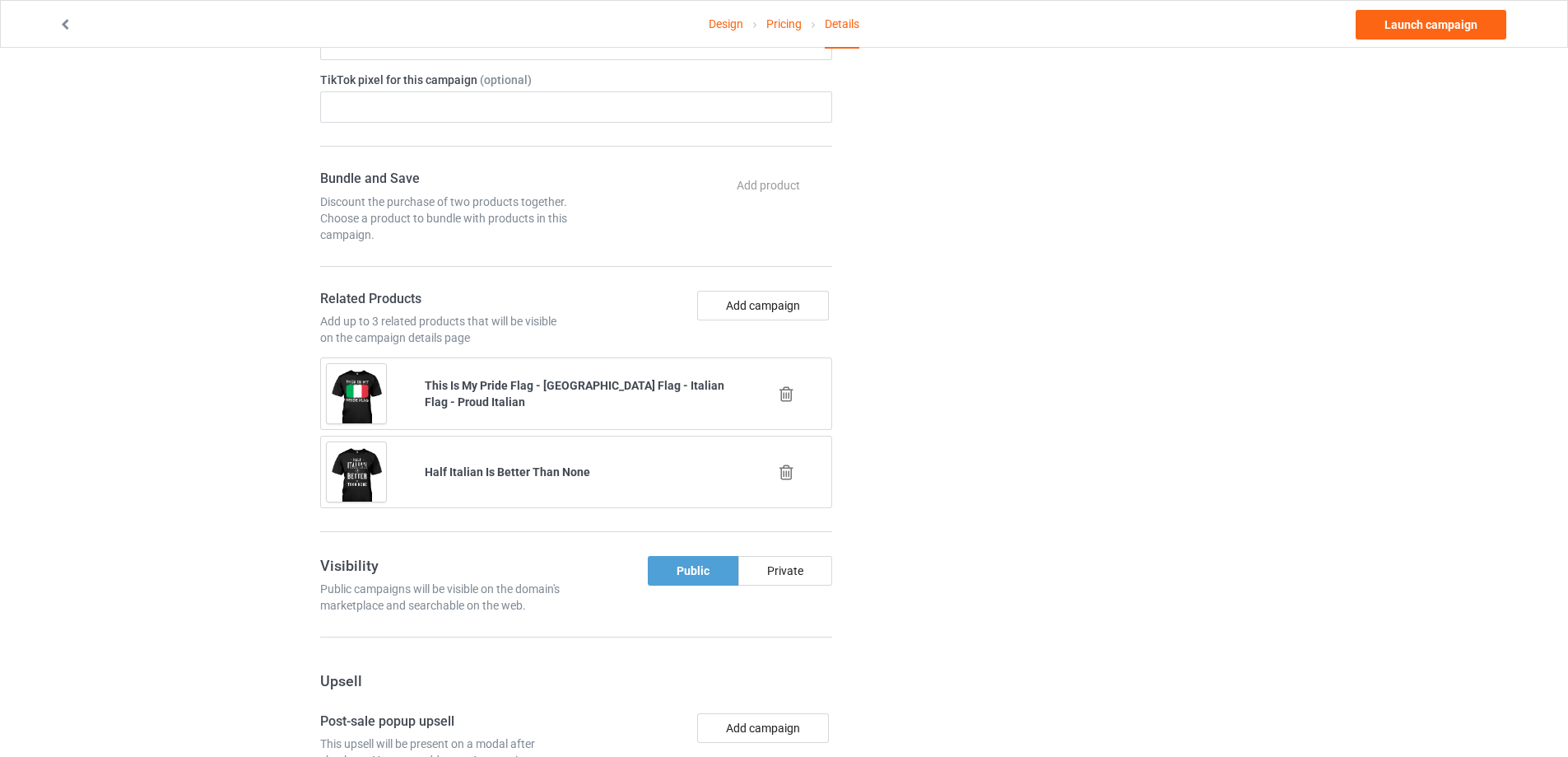
click at [787, 385] on icon at bounding box center [785, 394] width 20 height 17
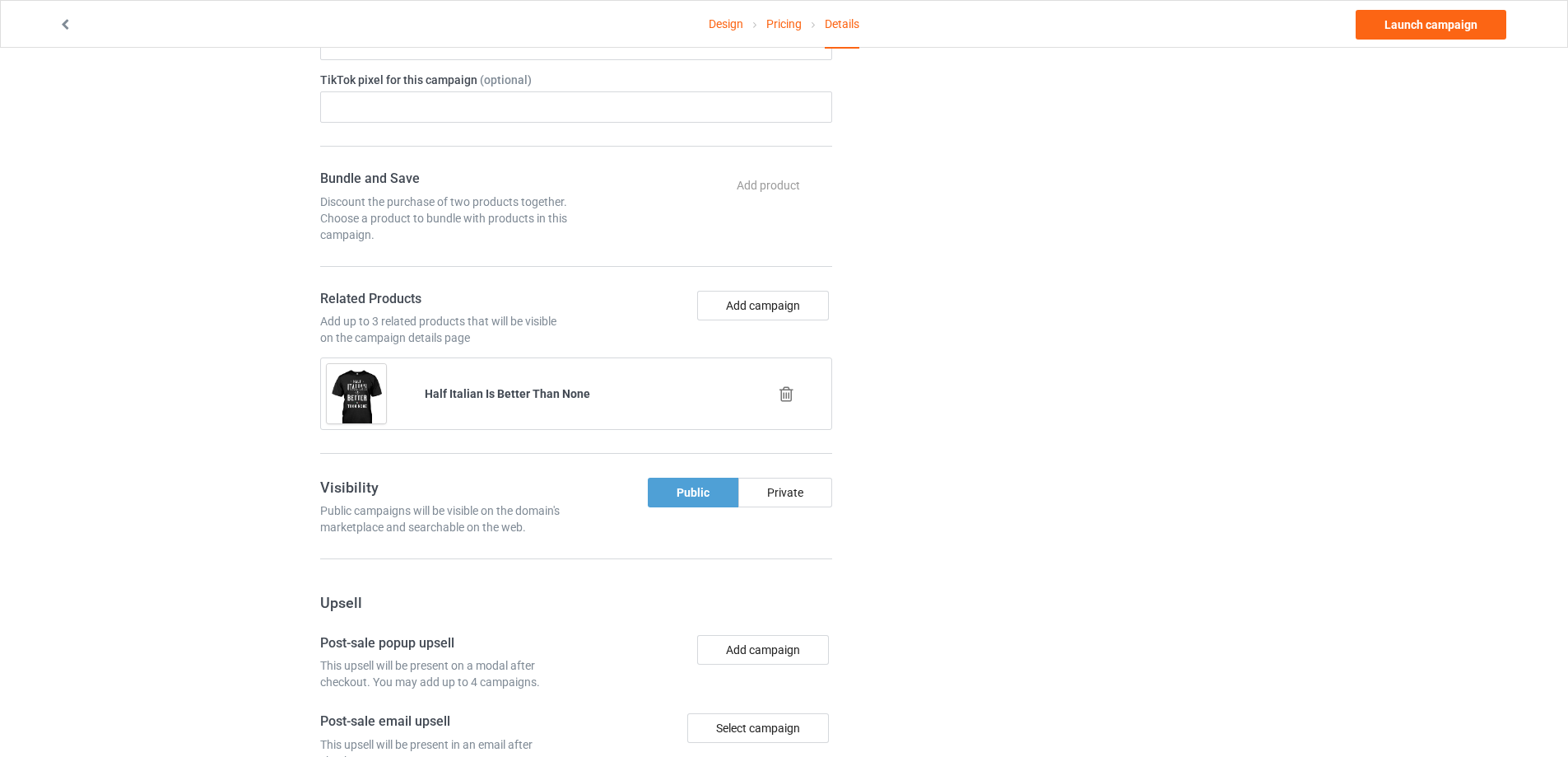
click at [787, 385] on icon at bounding box center [785, 394] width 20 height 17
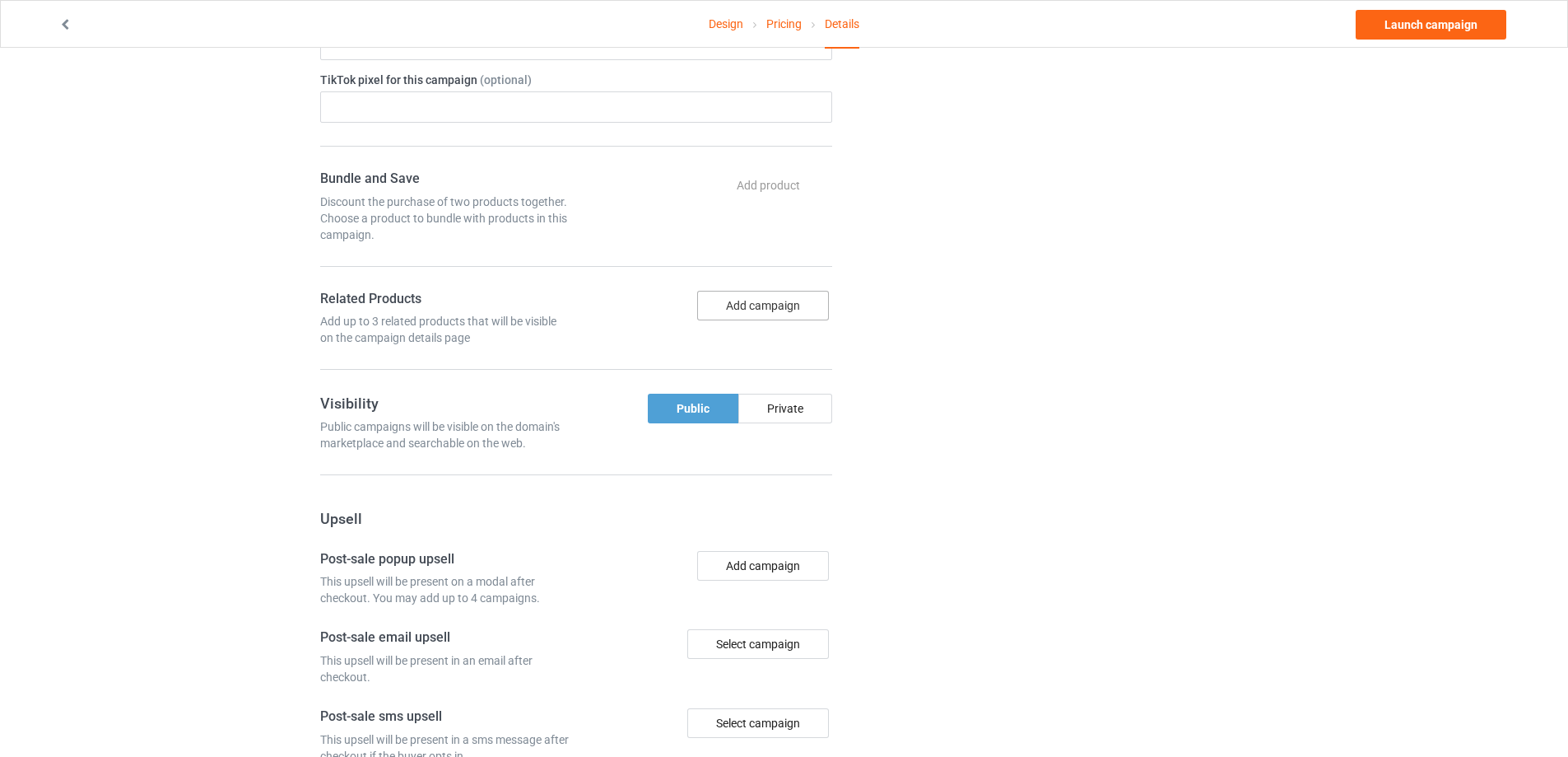
click at [751, 314] on button "Add campaign" at bounding box center [762, 305] width 132 height 30
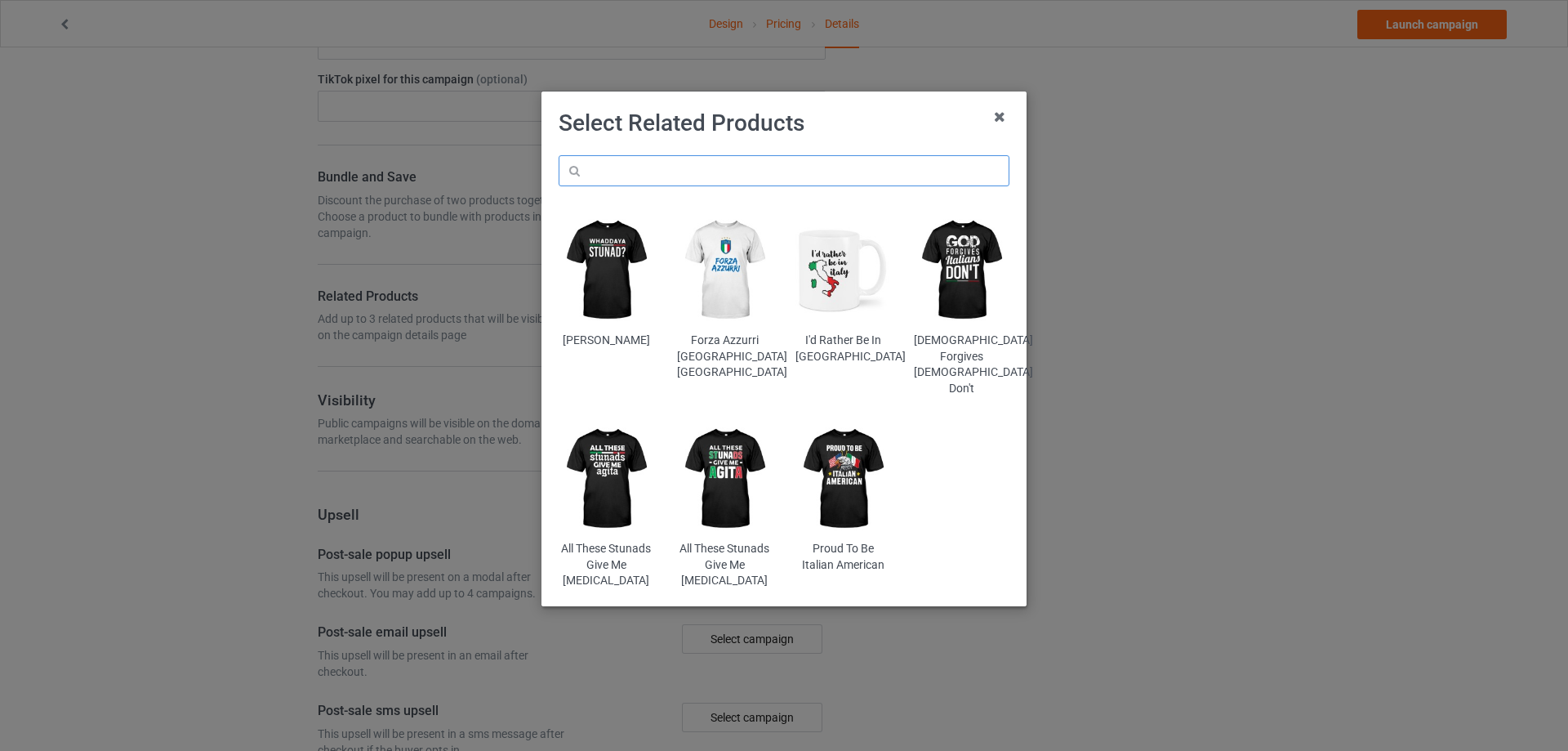
click at [773, 183] on input "text" at bounding box center [783, 171] width 451 height 31
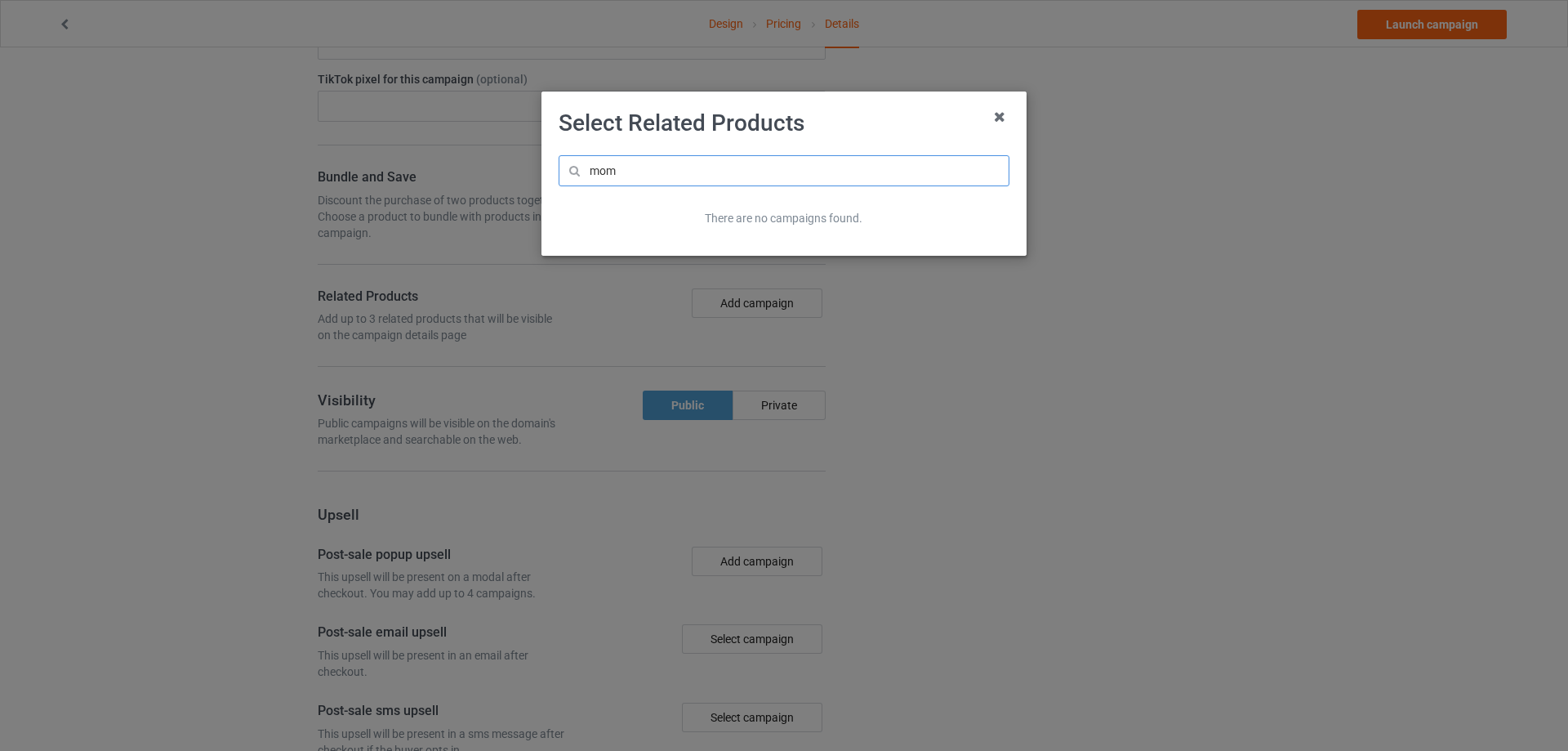
click at [602, 173] on input "mom" at bounding box center [783, 171] width 451 height 31
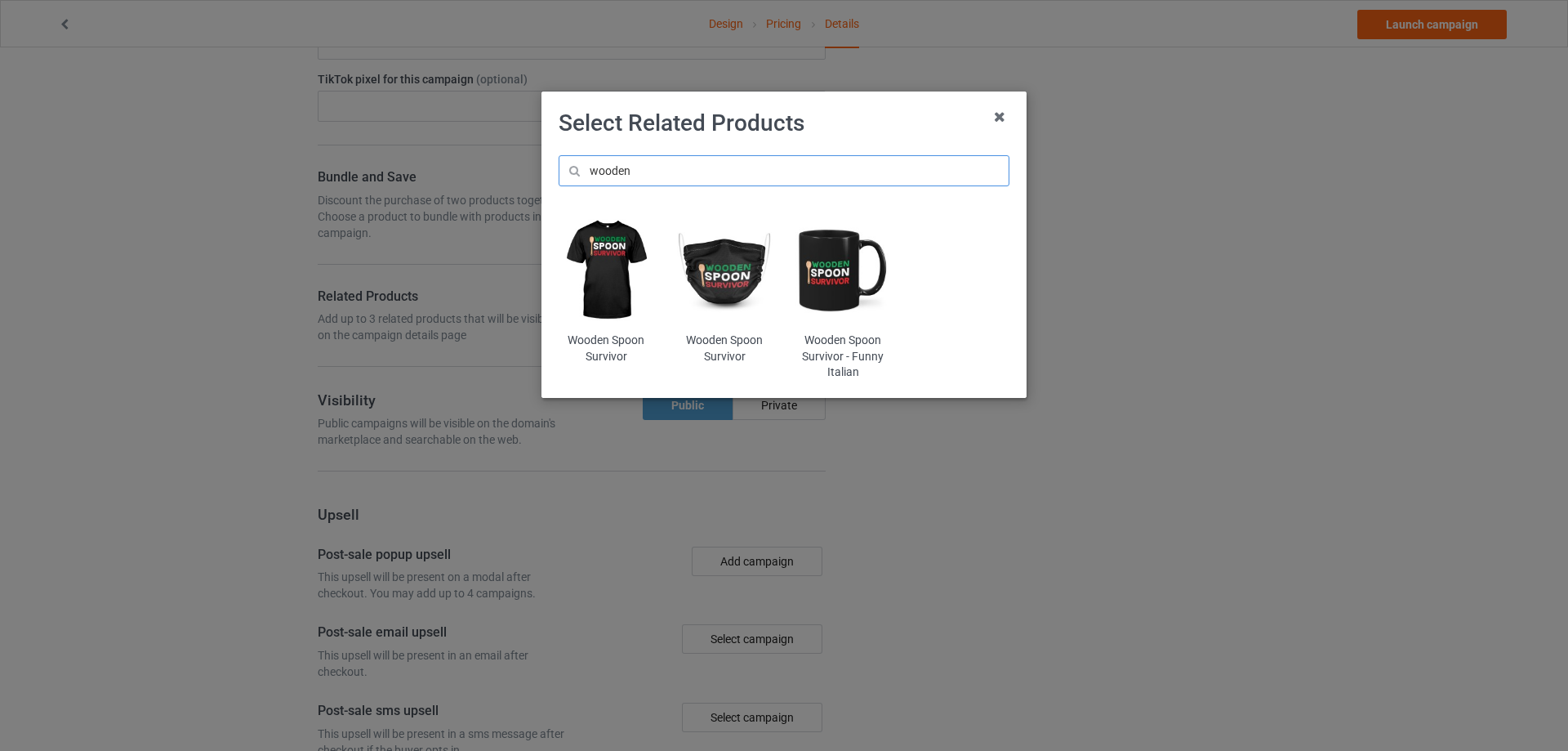
type input "wooden"
click at [620, 251] on img at bounding box center [606, 270] width 95 height 119
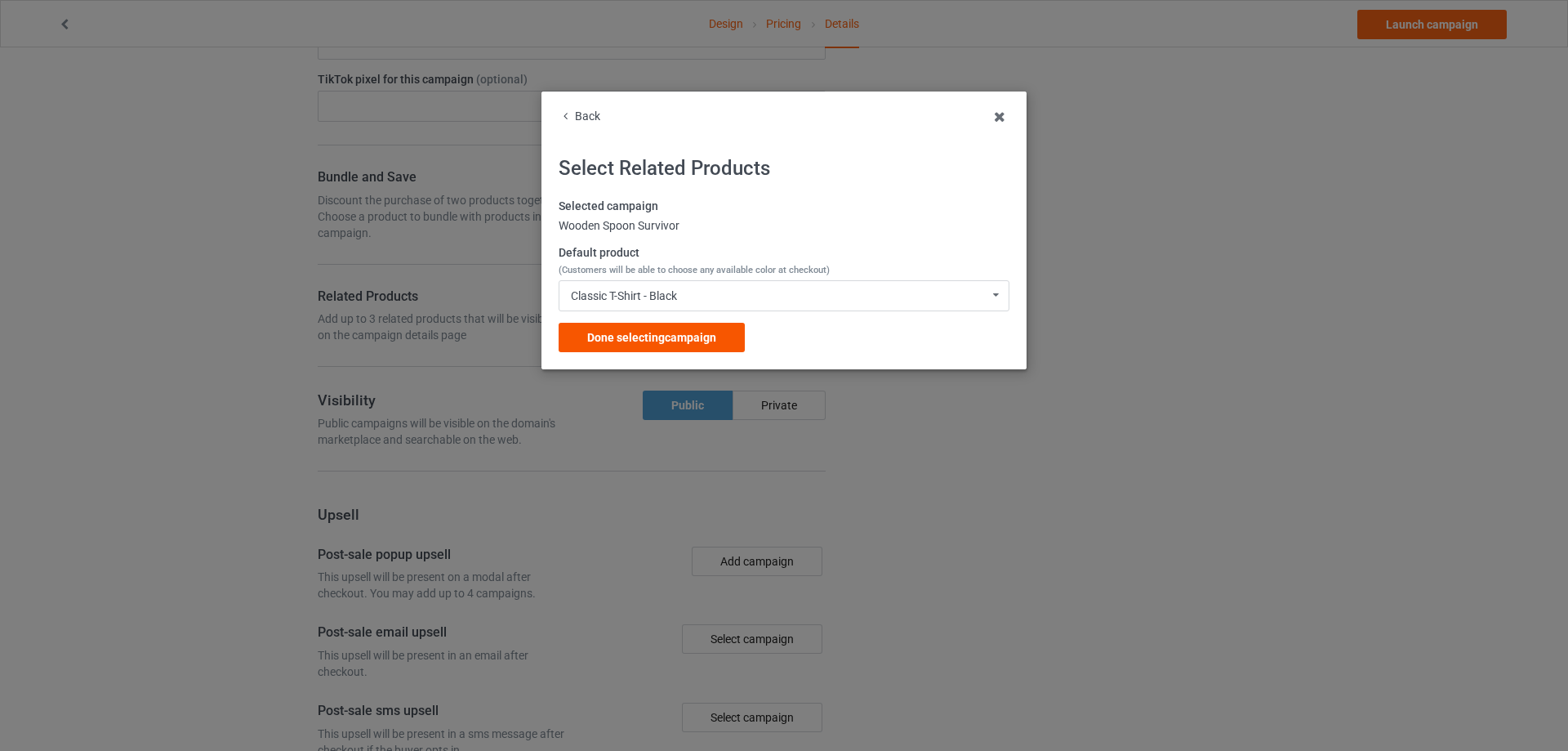
click at [690, 336] on span "Done selecting campaign" at bounding box center [651, 337] width 129 height 13
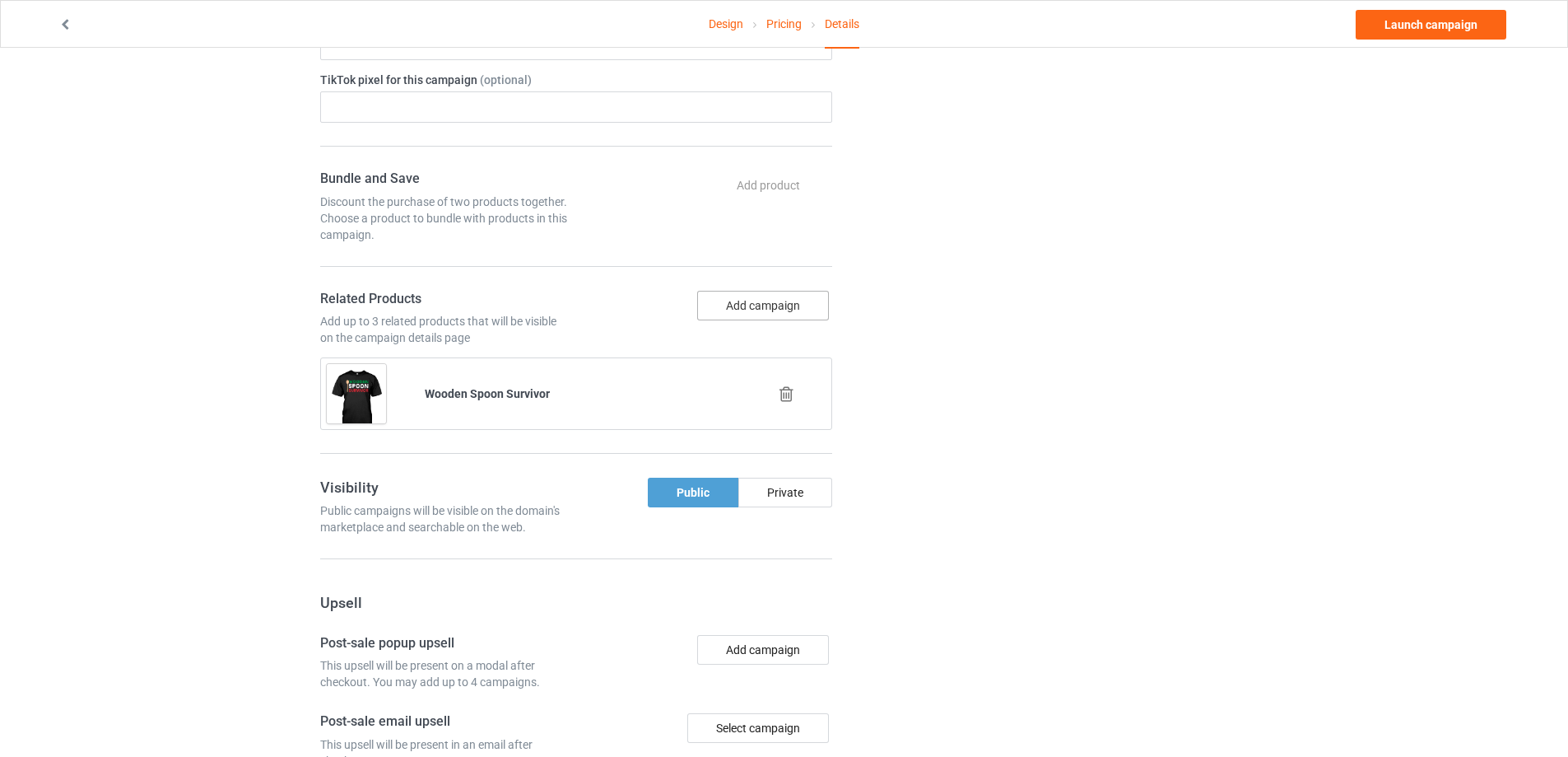
click at [763, 303] on button "Add campaign" at bounding box center [762, 305] width 132 height 30
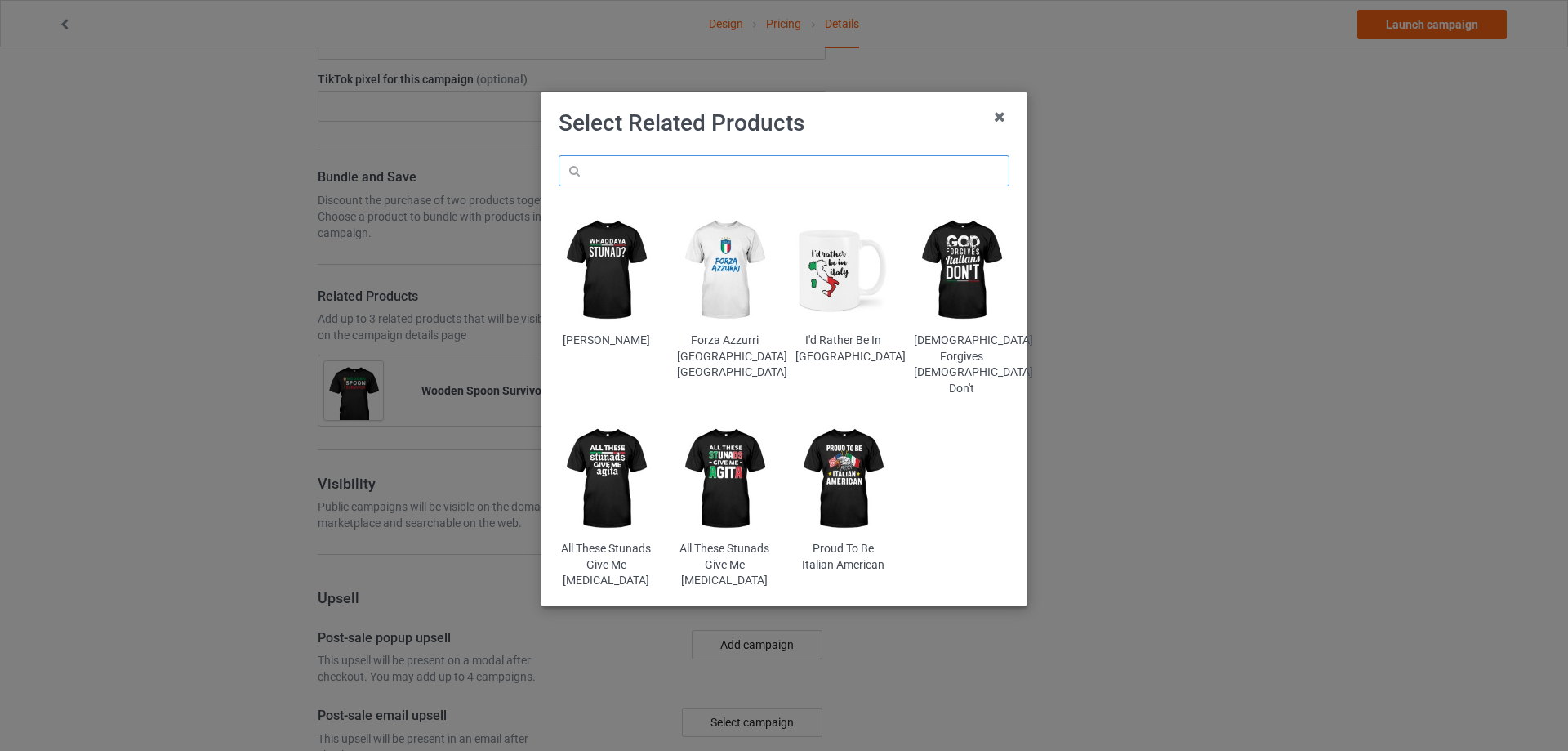
click at [696, 163] on input "text" at bounding box center [783, 171] width 451 height 31
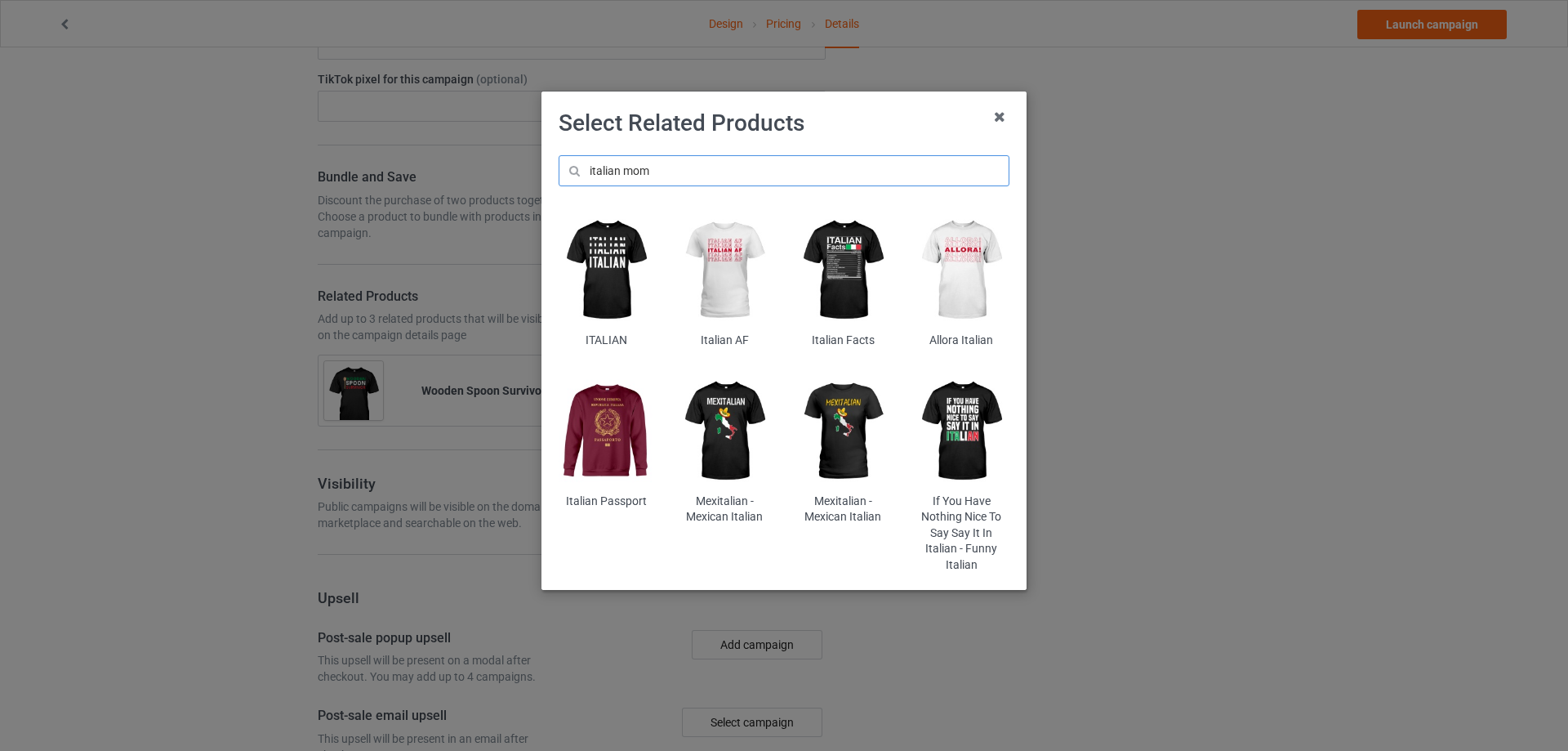
click at [613, 173] on input "italian mom" at bounding box center [783, 171] width 451 height 31
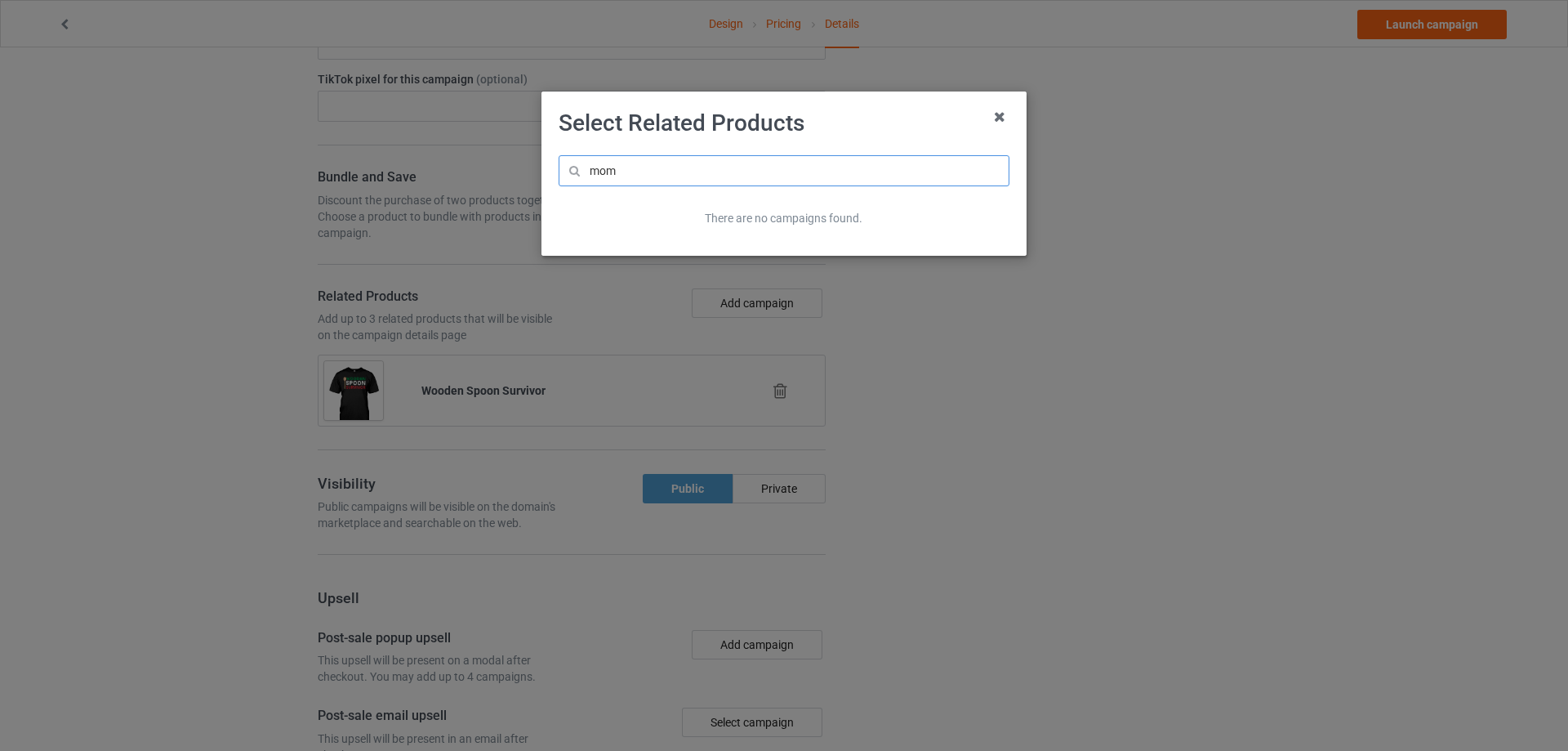
click at [685, 174] on input "mom" at bounding box center [783, 171] width 451 height 31
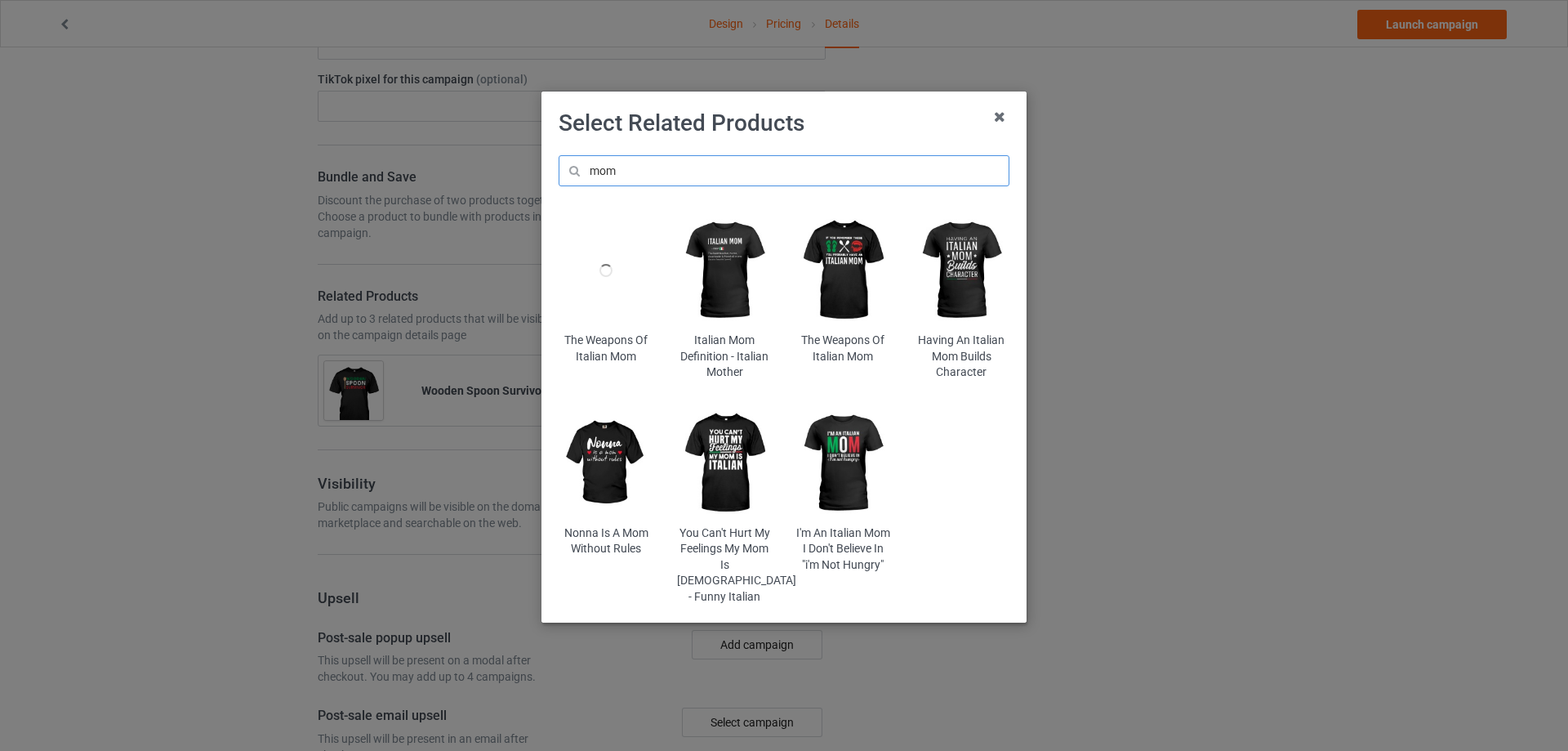
type input "mom"
click at [832, 270] on img at bounding box center [843, 270] width 95 height 119
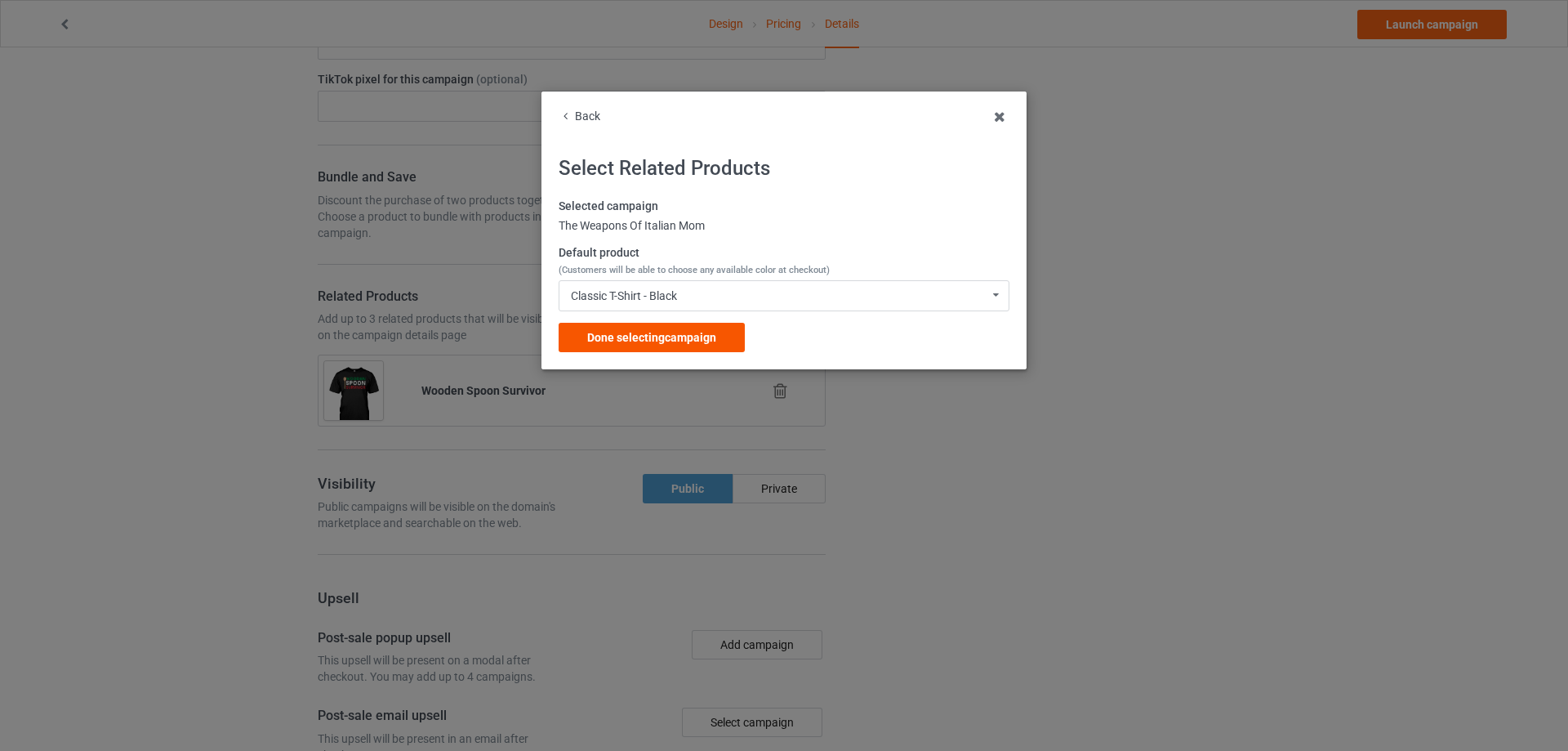
click at [683, 329] on div "Done selecting campaign" at bounding box center [651, 337] width 186 height 30
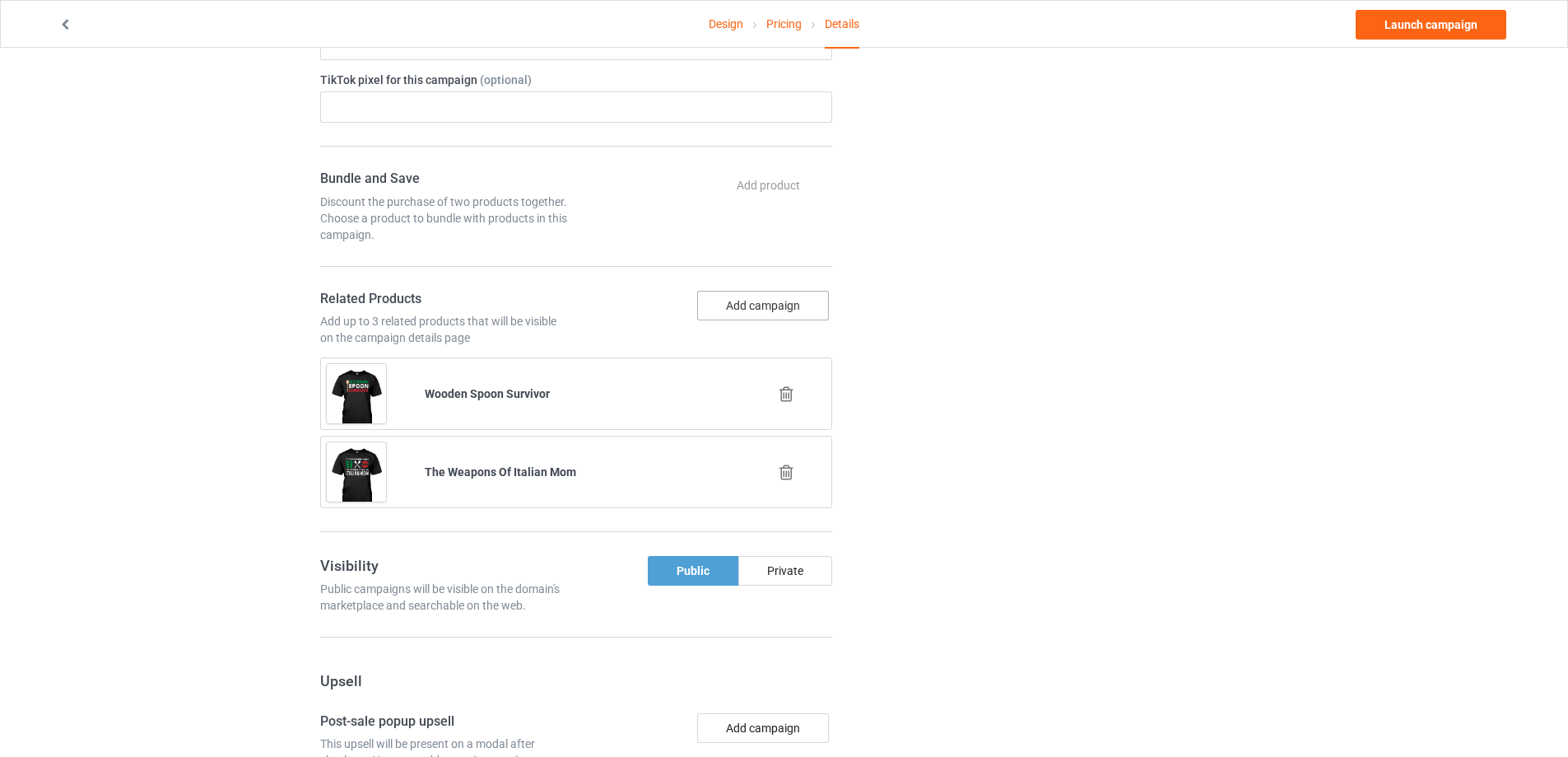
click at [743, 314] on button "Add campaign" at bounding box center [762, 305] width 132 height 30
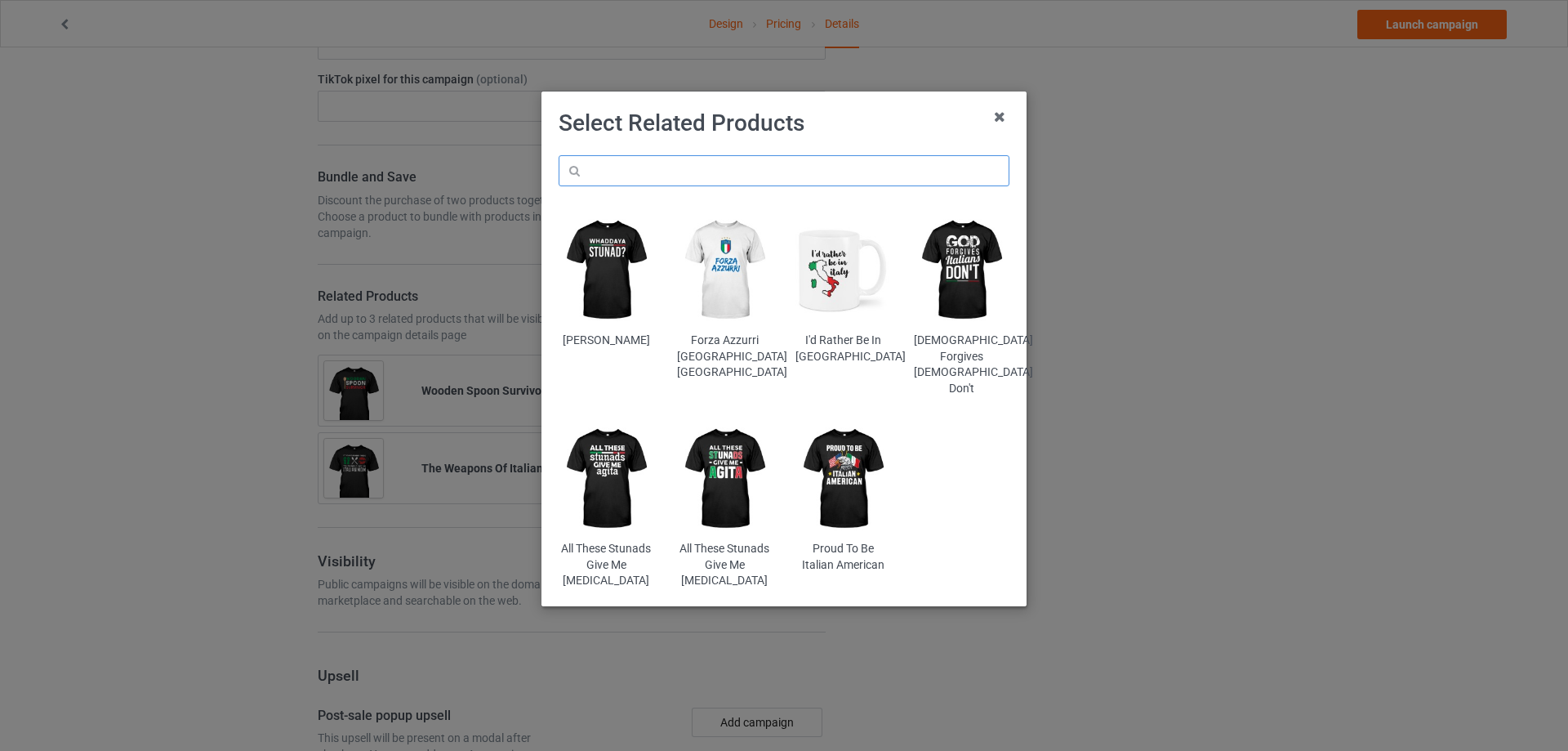
click at [653, 174] on input "text" at bounding box center [783, 171] width 451 height 31
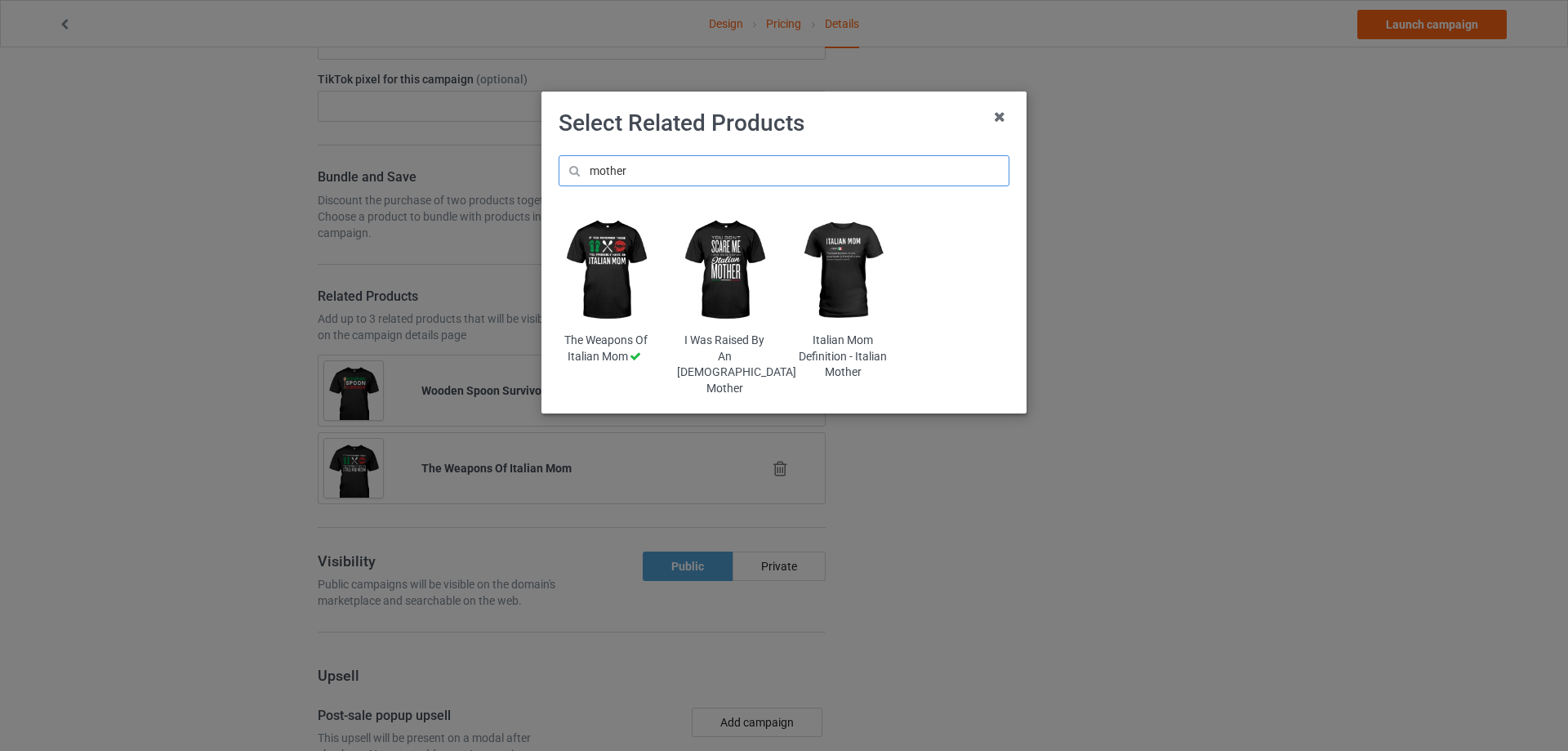
type input "mother"
click at [746, 260] on img at bounding box center [725, 270] width 95 height 119
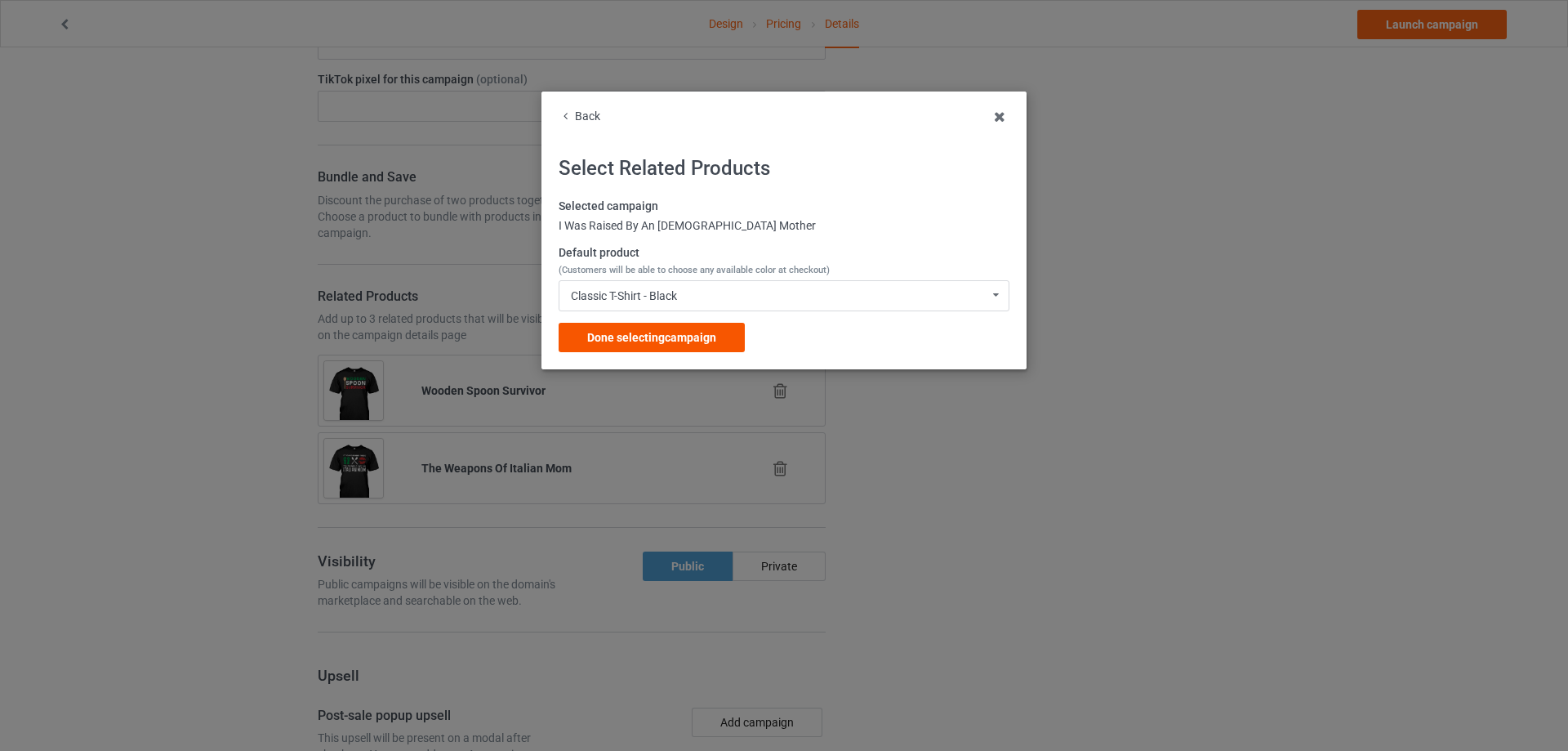
click at [711, 344] on span "Done selecting campaign" at bounding box center [651, 337] width 129 height 13
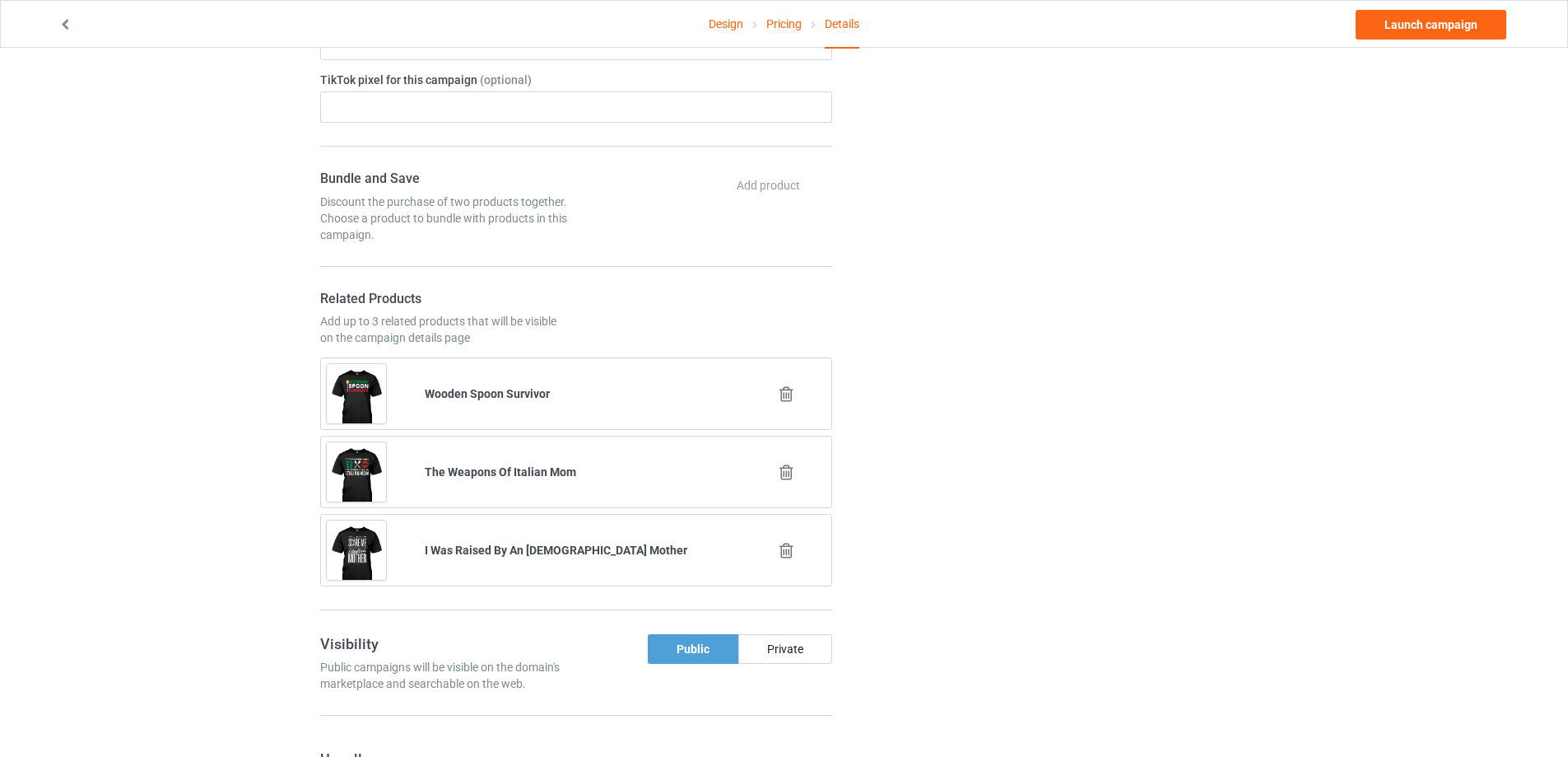
click at [788, 471] on icon at bounding box center [785, 473] width 20 height 17
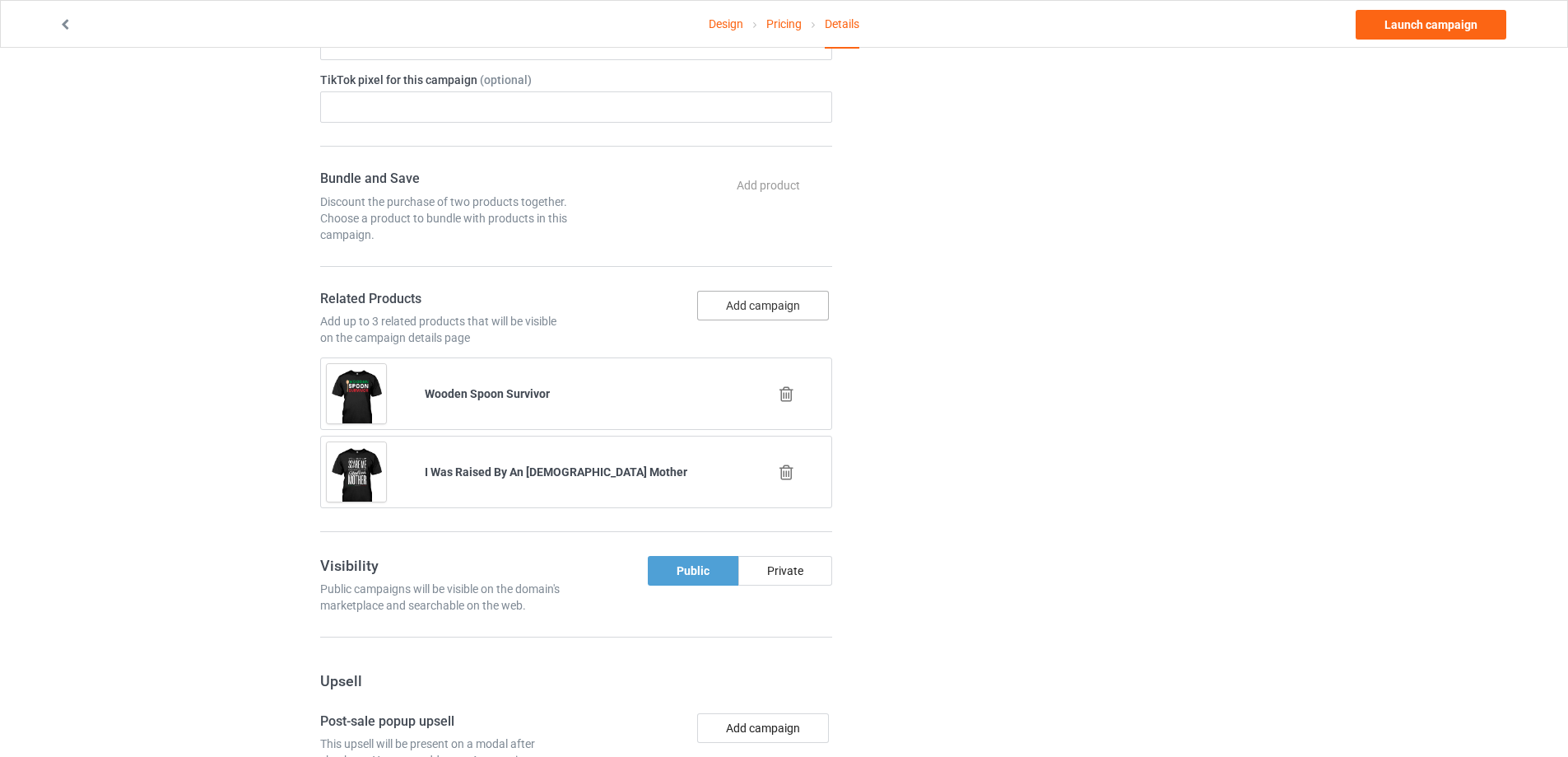
click at [760, 308] on button "Add campaign" at bounding box center [762, 305] width 132 height 30
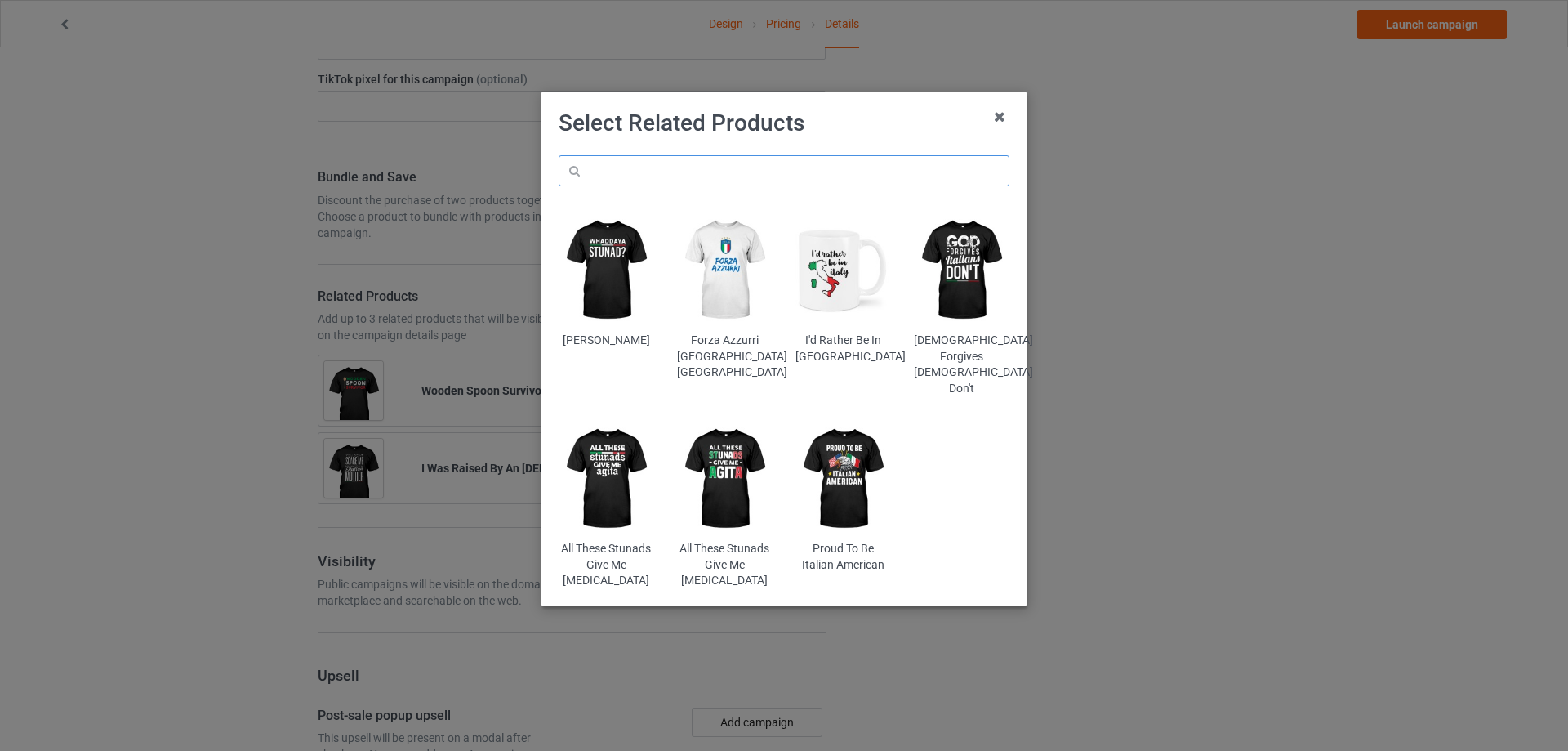
click at [763, 166] on input "text" at bounding box center [783, 171] width 451 height 31
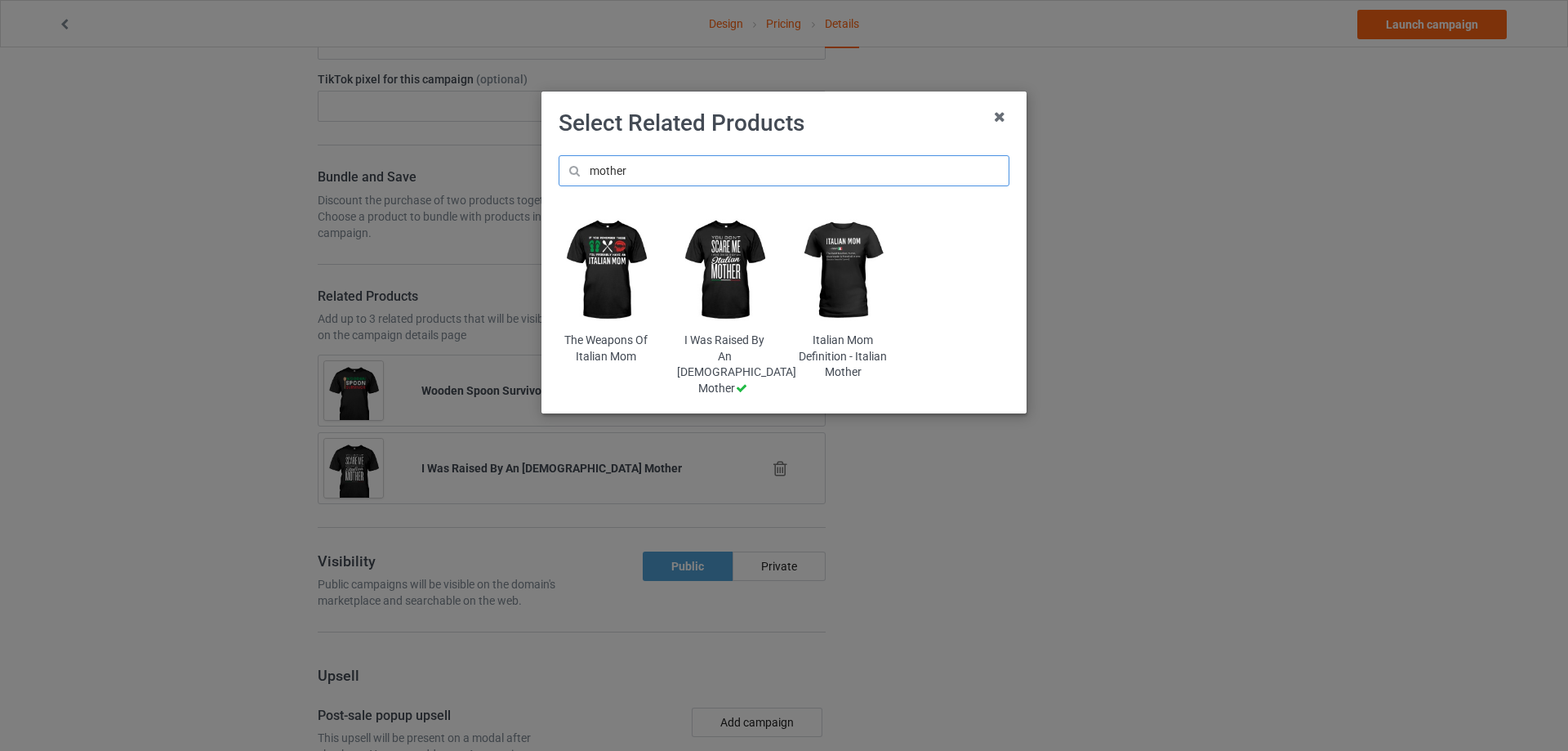
click at [613, 169] on input "mother" at bounding box center [783, 171] width 451 height 31
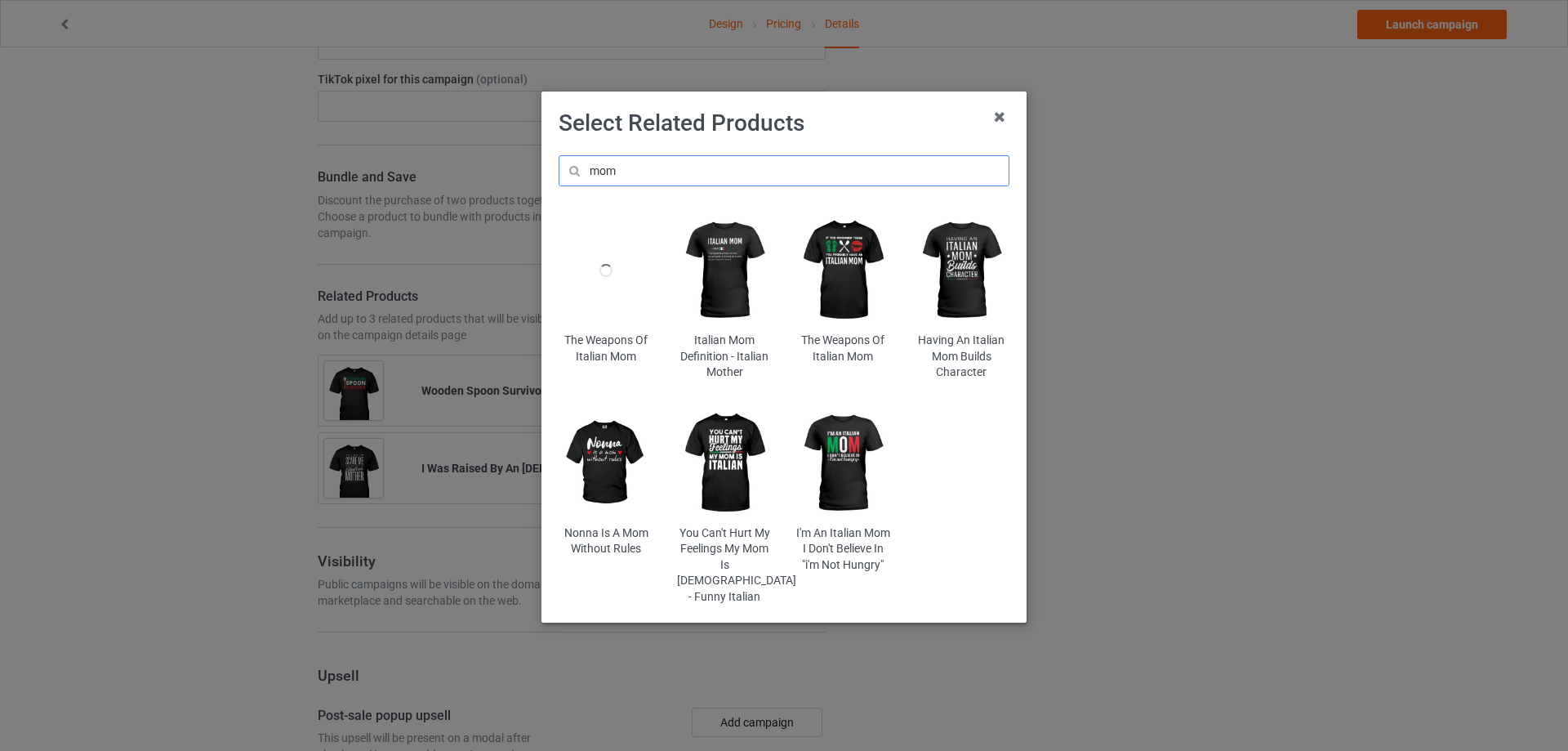
type input "mom"
click at [727, 486] on img at bounding box center [725, 462] width 95 height 119
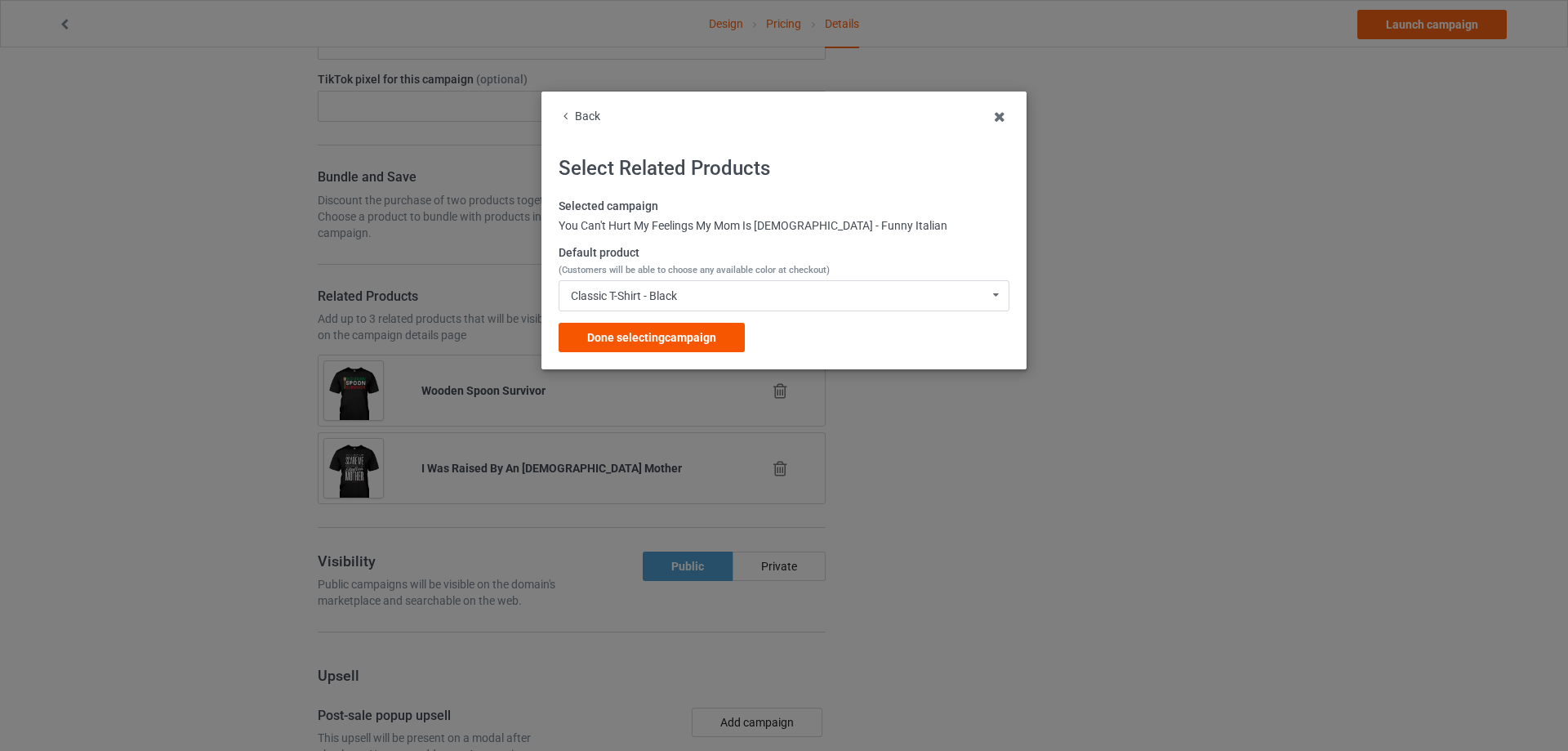
click at [658, 340] on span "Done selecting campaign" at bounding box center [651, 337] width 129 height 13
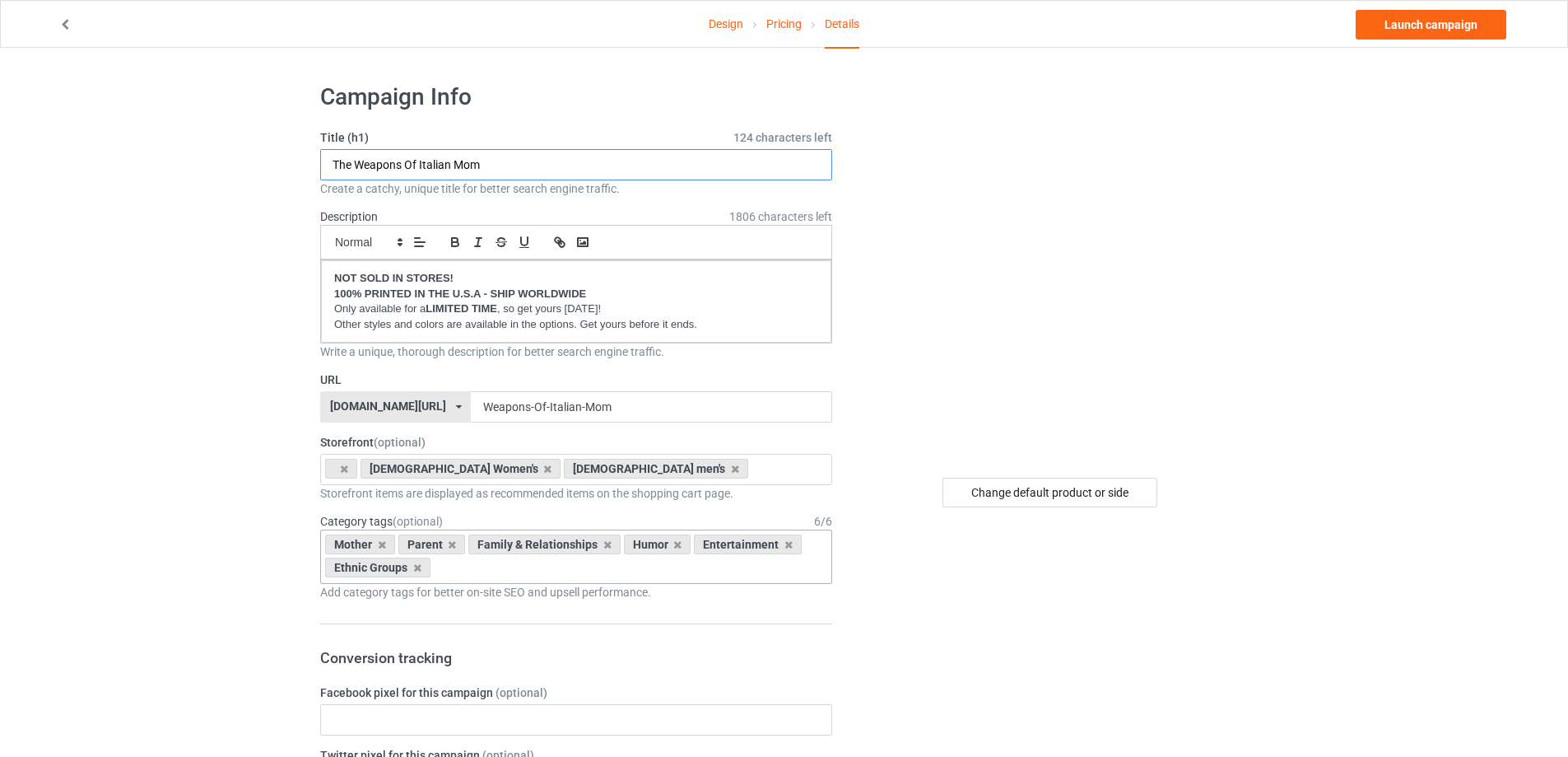
click at [614, 164] on input "The Weapons Of Italian Mom" at bounding box center [575, 164] width 512 height 32
type input "The Weapons Of Italian Mom - Italian Mother"
click at [1477, 19] on link "Launch campaign" at bounding box center [1431, 24] width 151 height 30
